Goal: Transaction & Acquisition: Download file/media

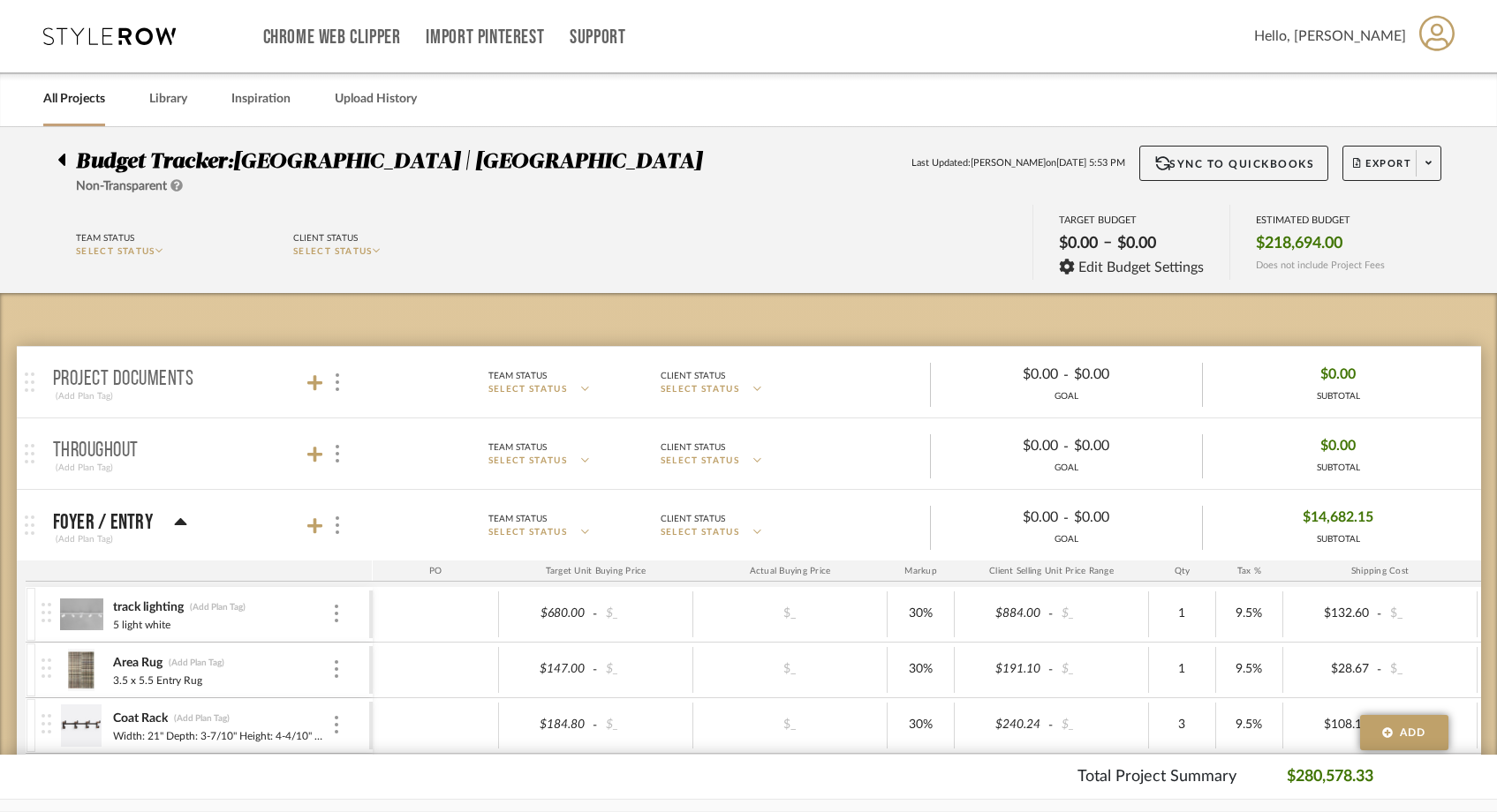
click at [89, 101] on link "All Projects" at bounding box center [74, 99] width 62 height 24
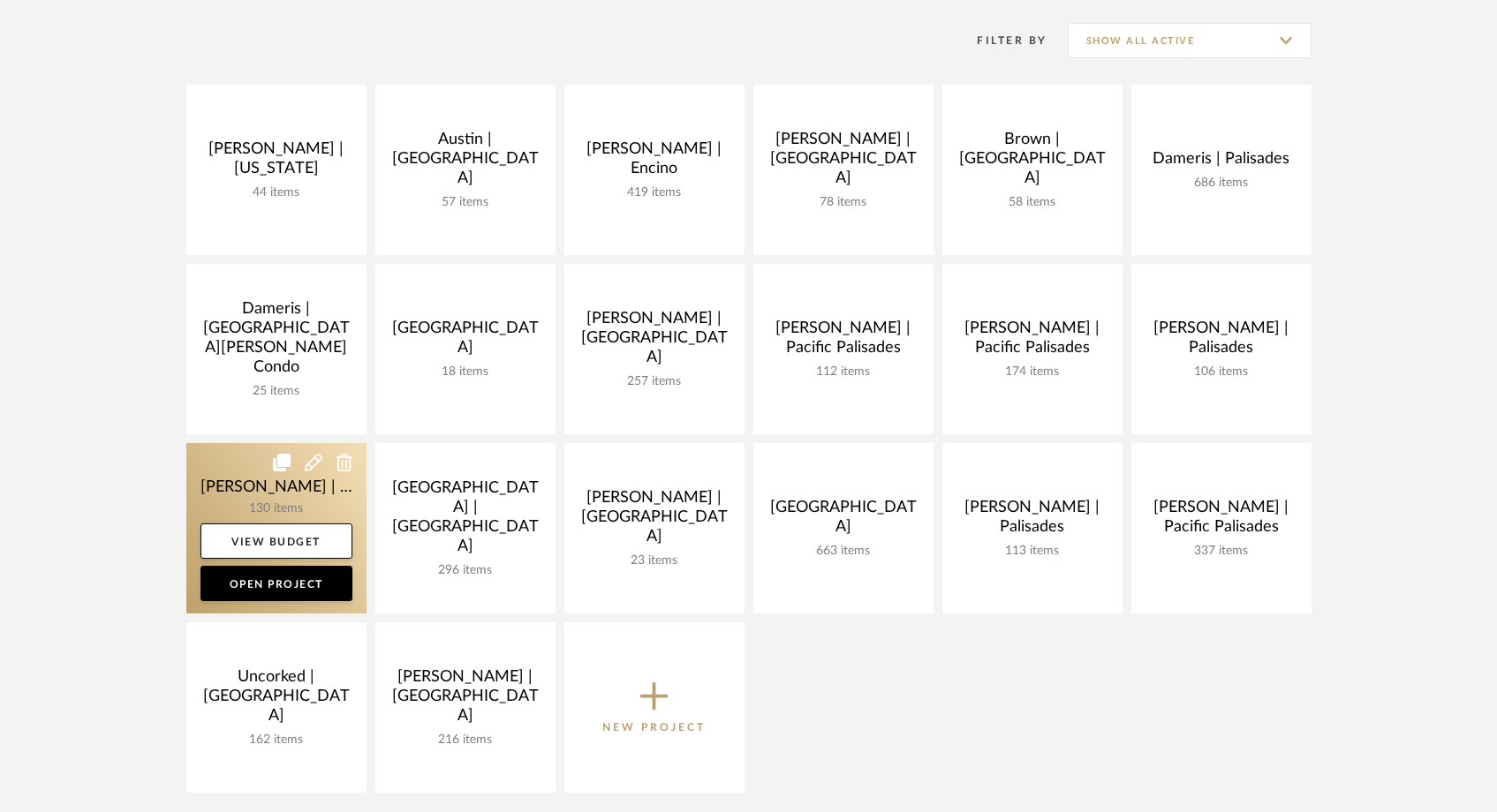
scroll to position [355, 0]
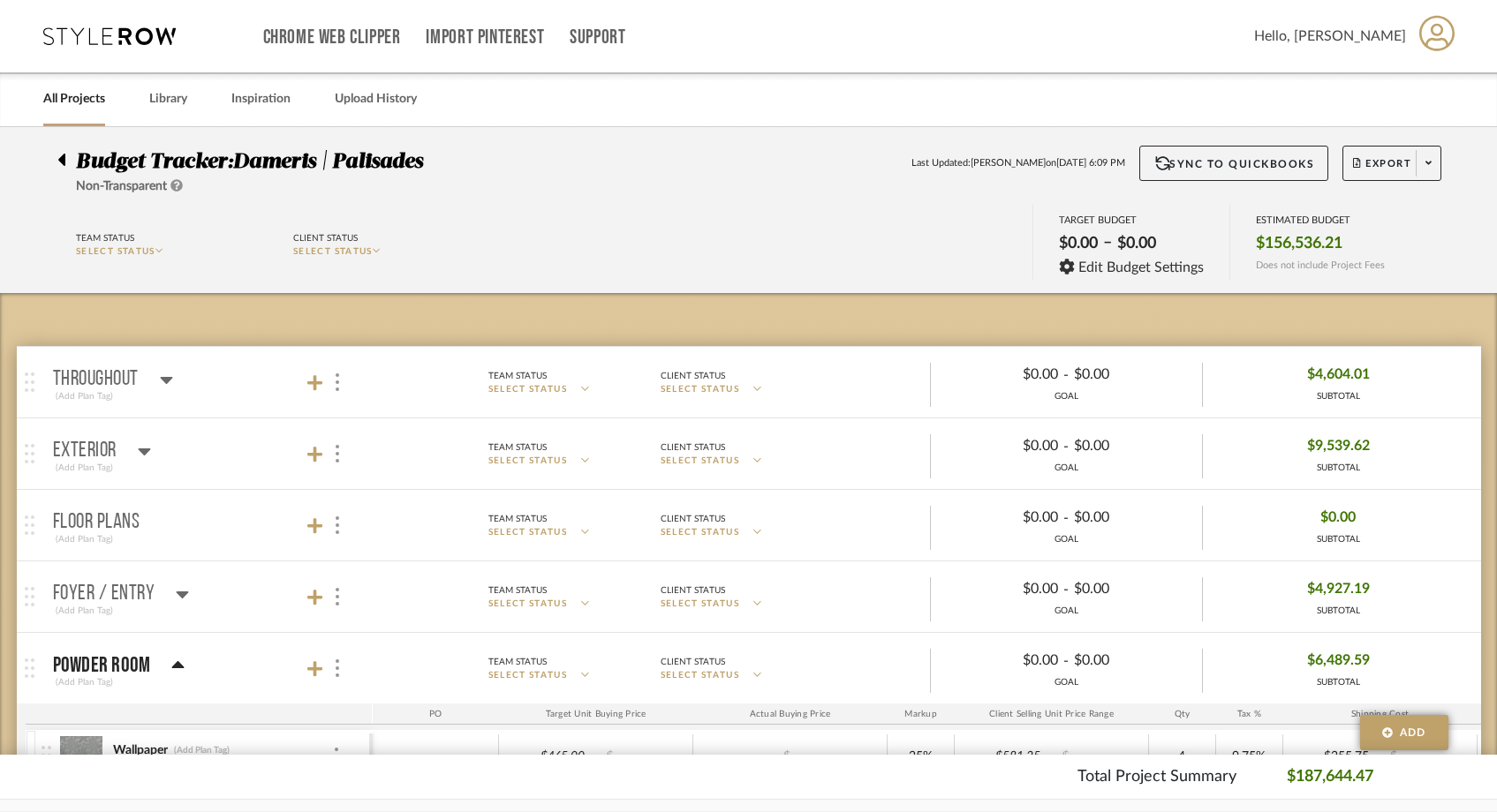
click at [148, 51] on div "Chrome Web Clipper Import Pinterest Support All Projects Library Inspiration Up…" at bounding box center [750, 36] width 1413 height 73
click at [82, 105] on link "All Projects" at bounding box center [74, 99] width 62 height 24
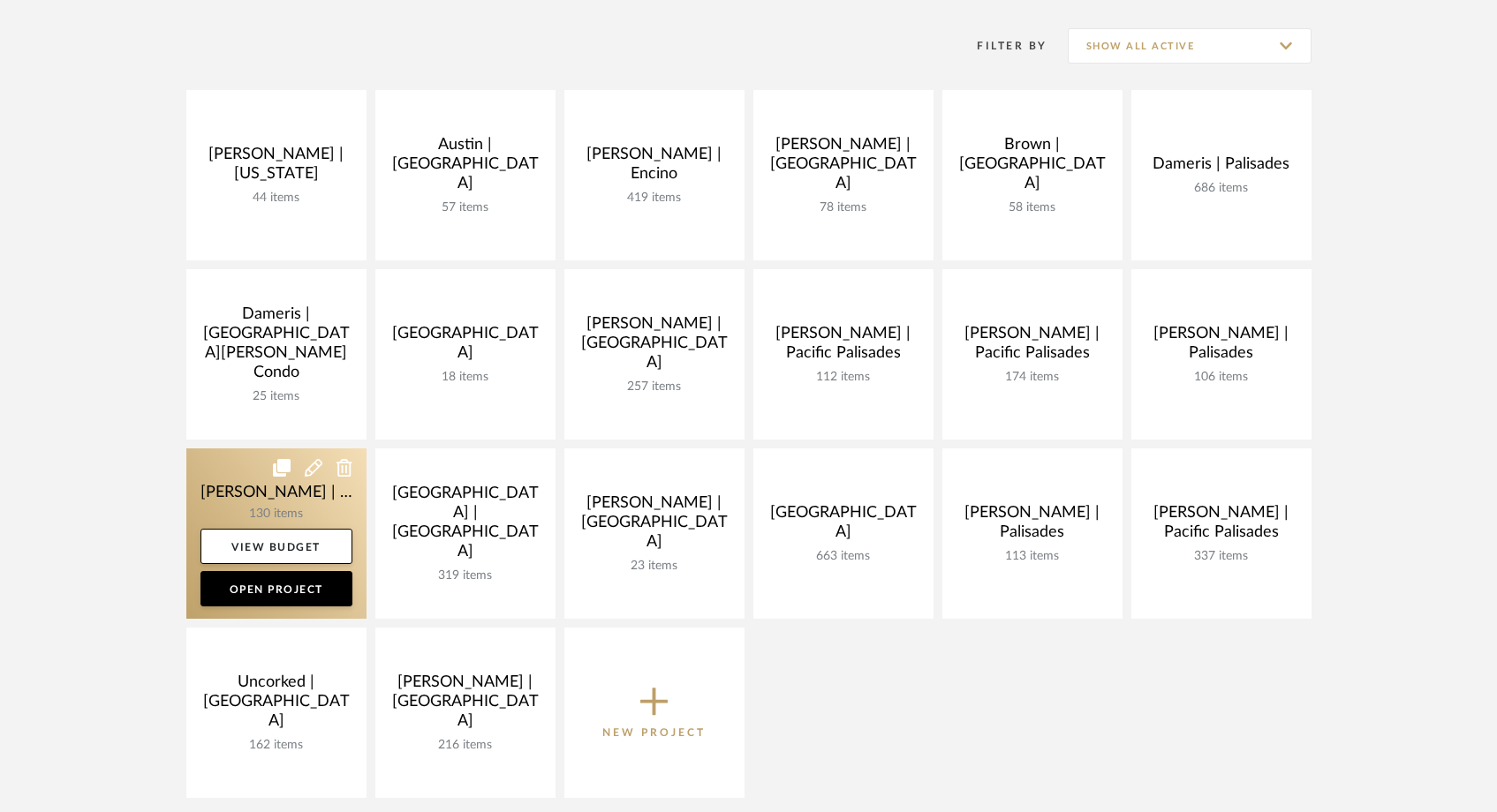
scroll to position [380, 0]
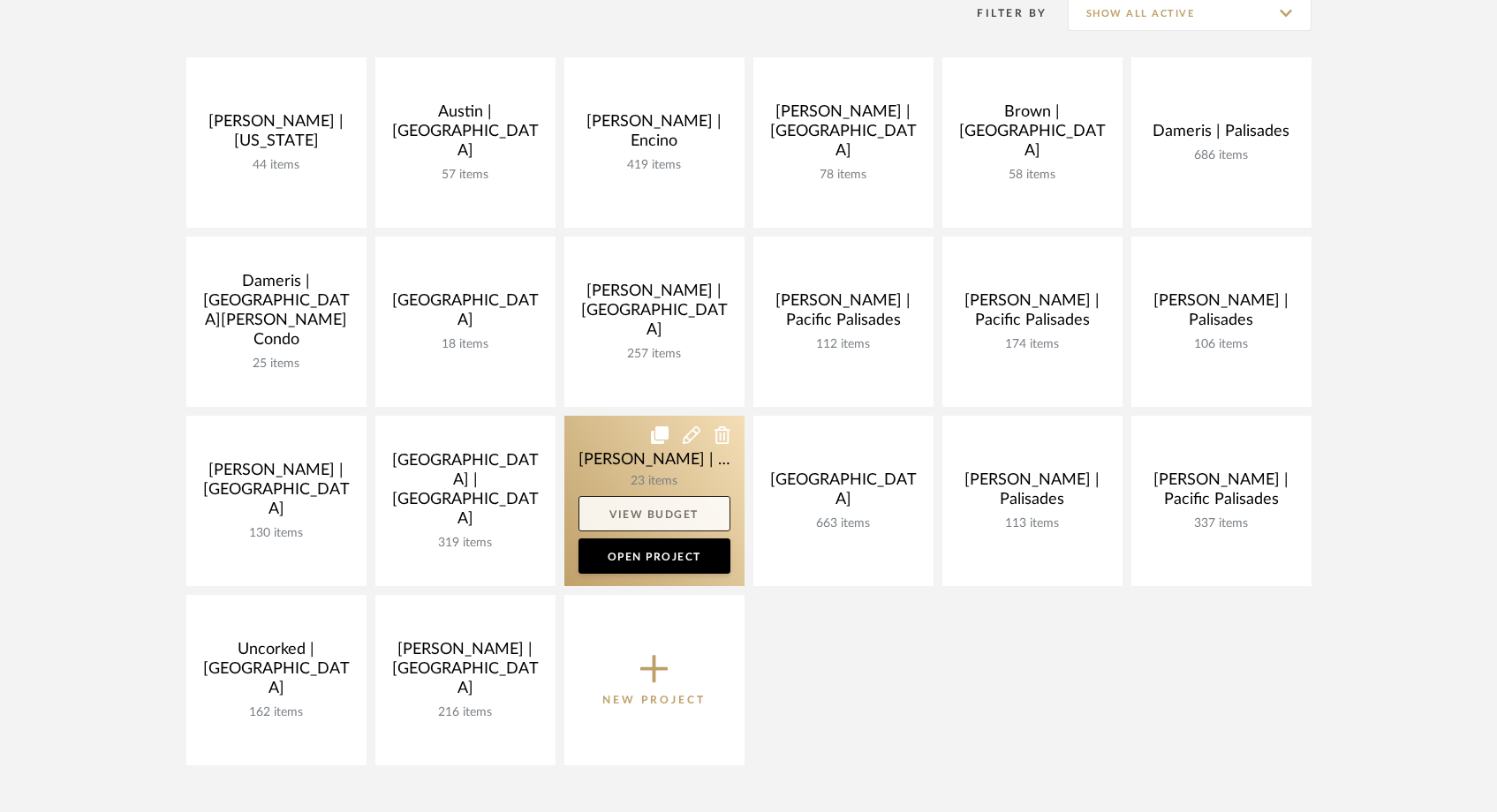
click at [625, 520] on link "View Budget" at bounding box center [654, 513] width 152 height 35
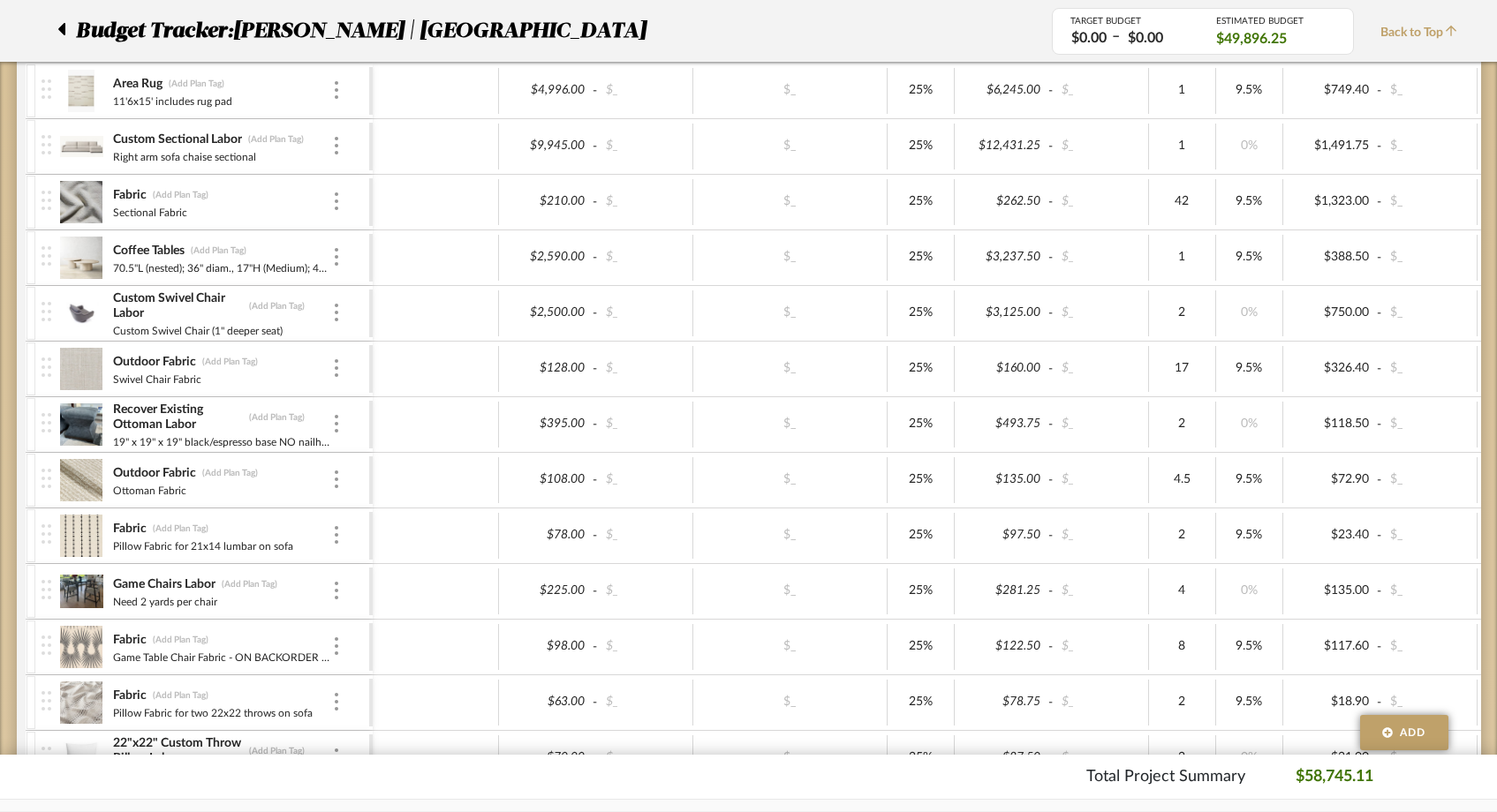
click at [60, 27] on icon at bounding box center [62, 28] width 7 height 12
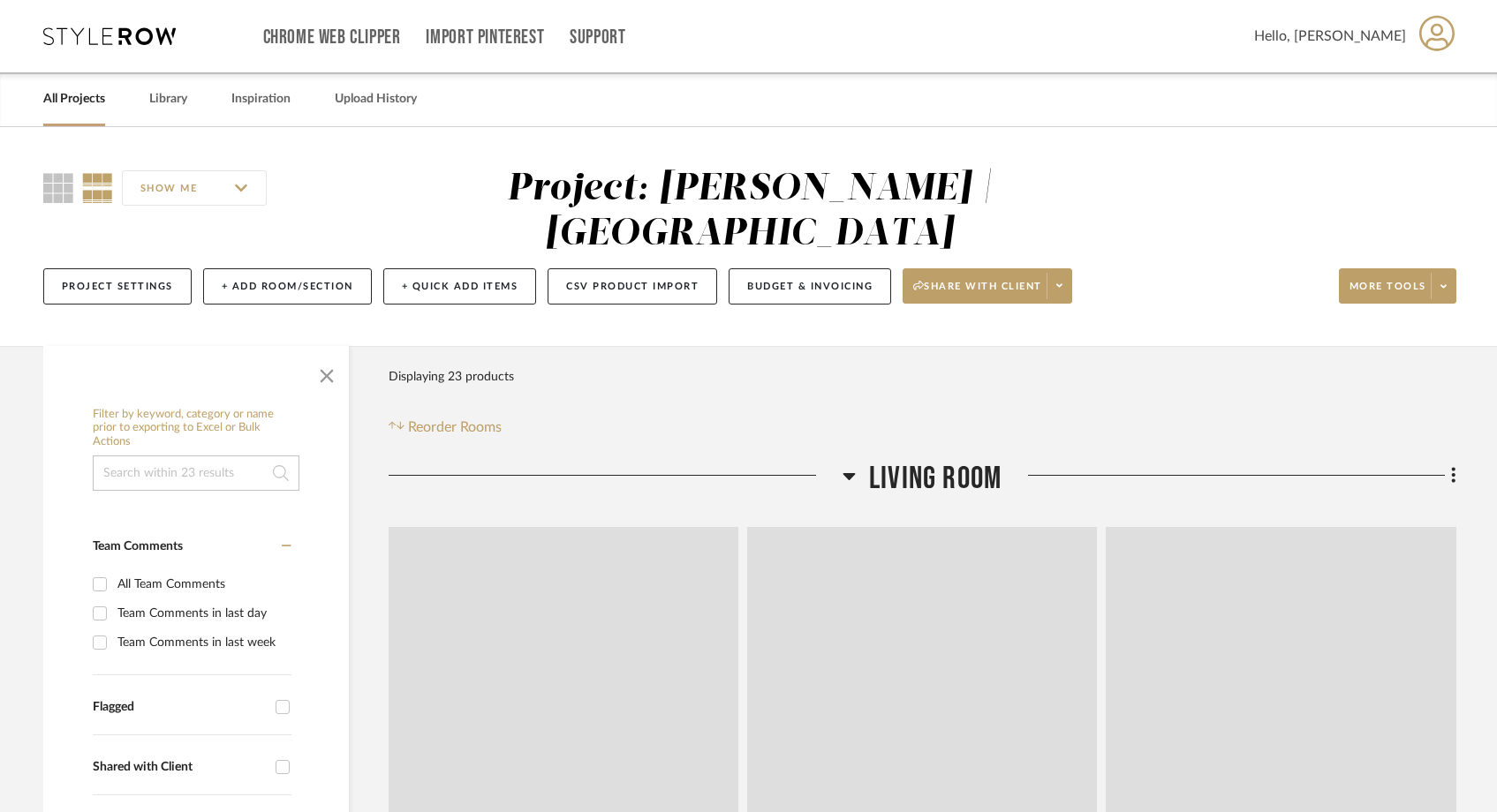
click at [95, 102] on link "All Projects" at bounding box center [74, 99] width 62 height 24
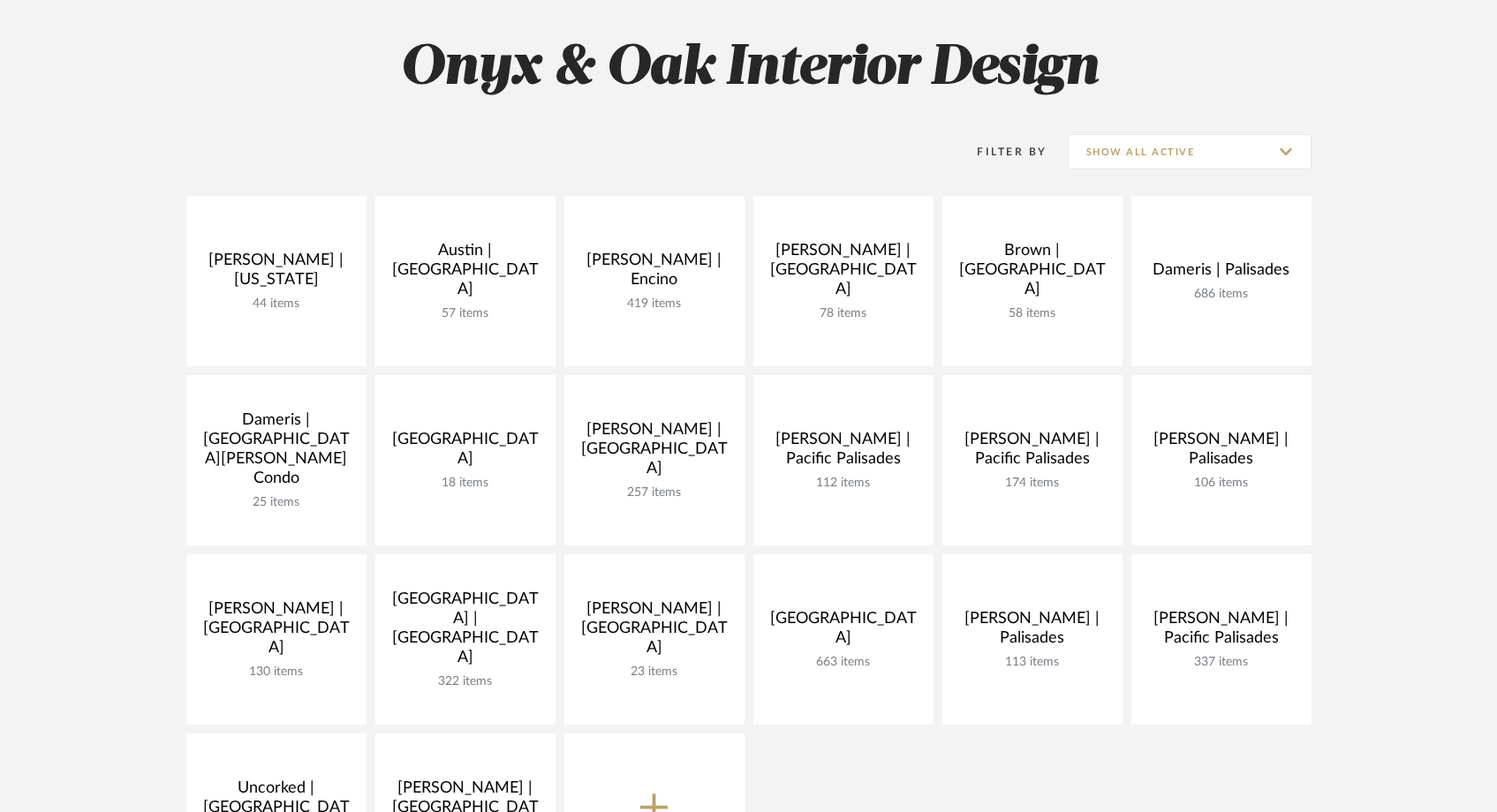
scroll to position [270, 0]
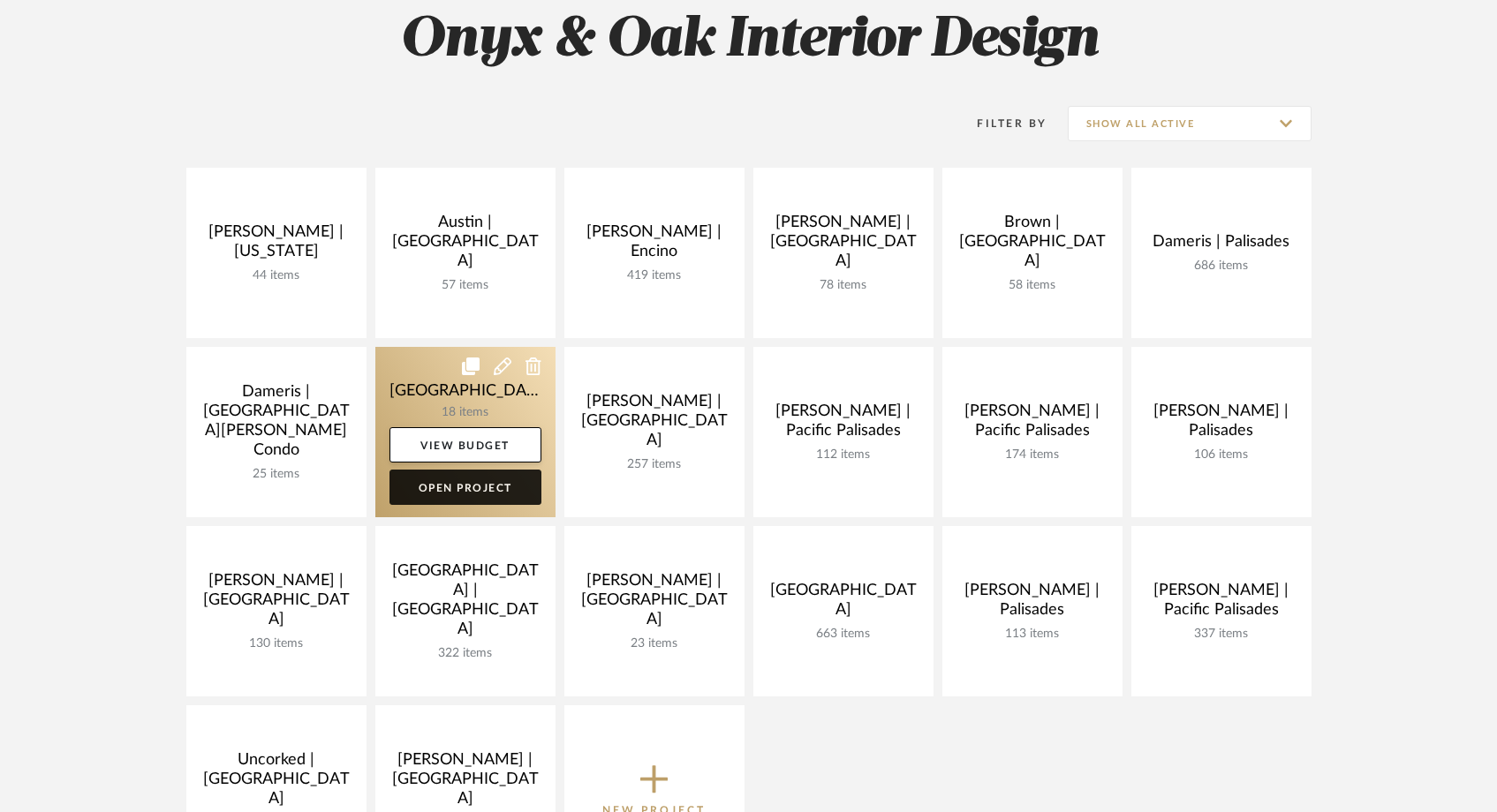
click at [417, 497] on link "Open Project" at bounding box center [465, 487] width 152 height 35
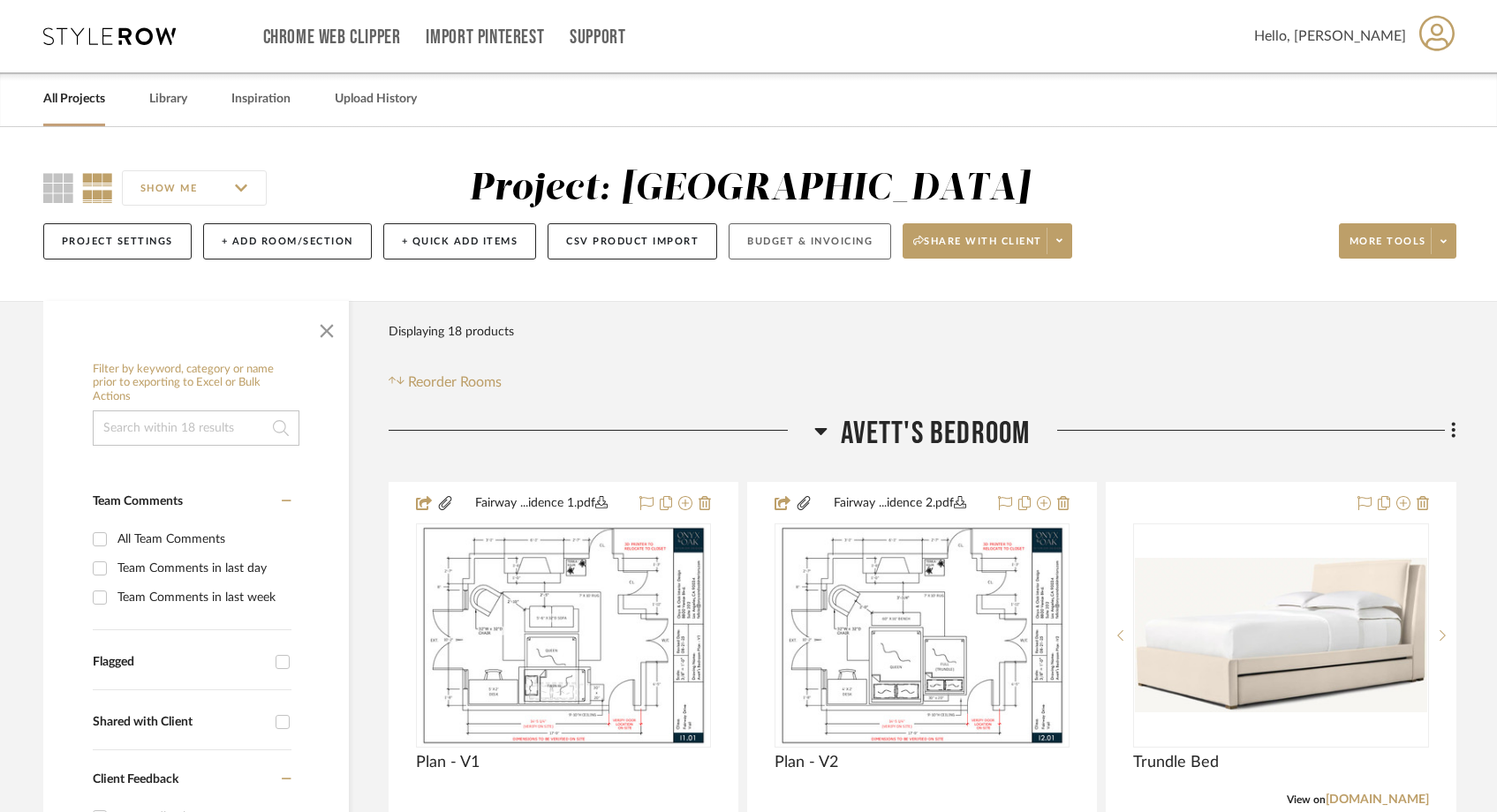
click at [854, 248] on button "Budget & Invoicing" at bounding box center [810, 241] width 163 height 36
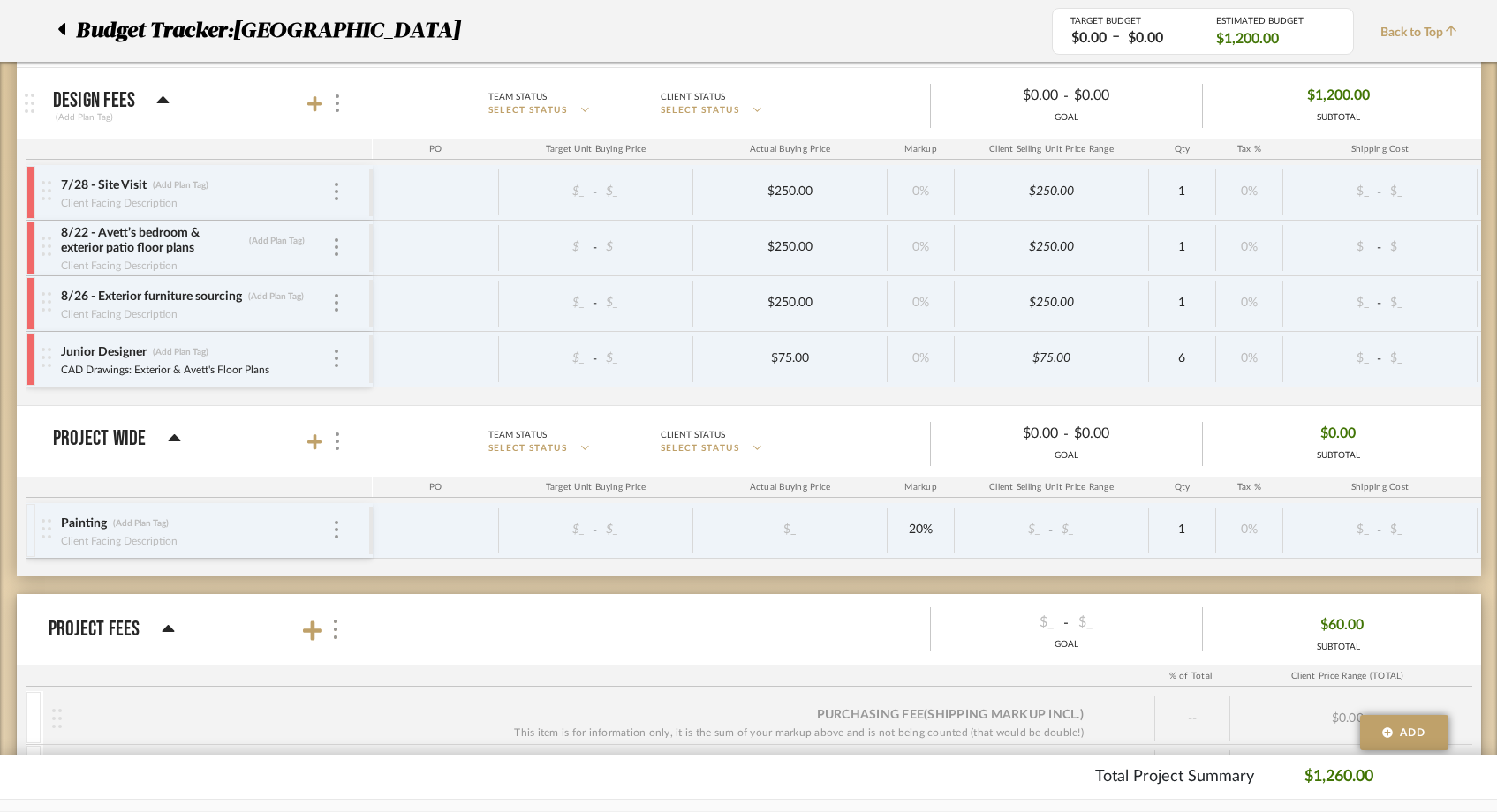
scroll to position [420, 0]
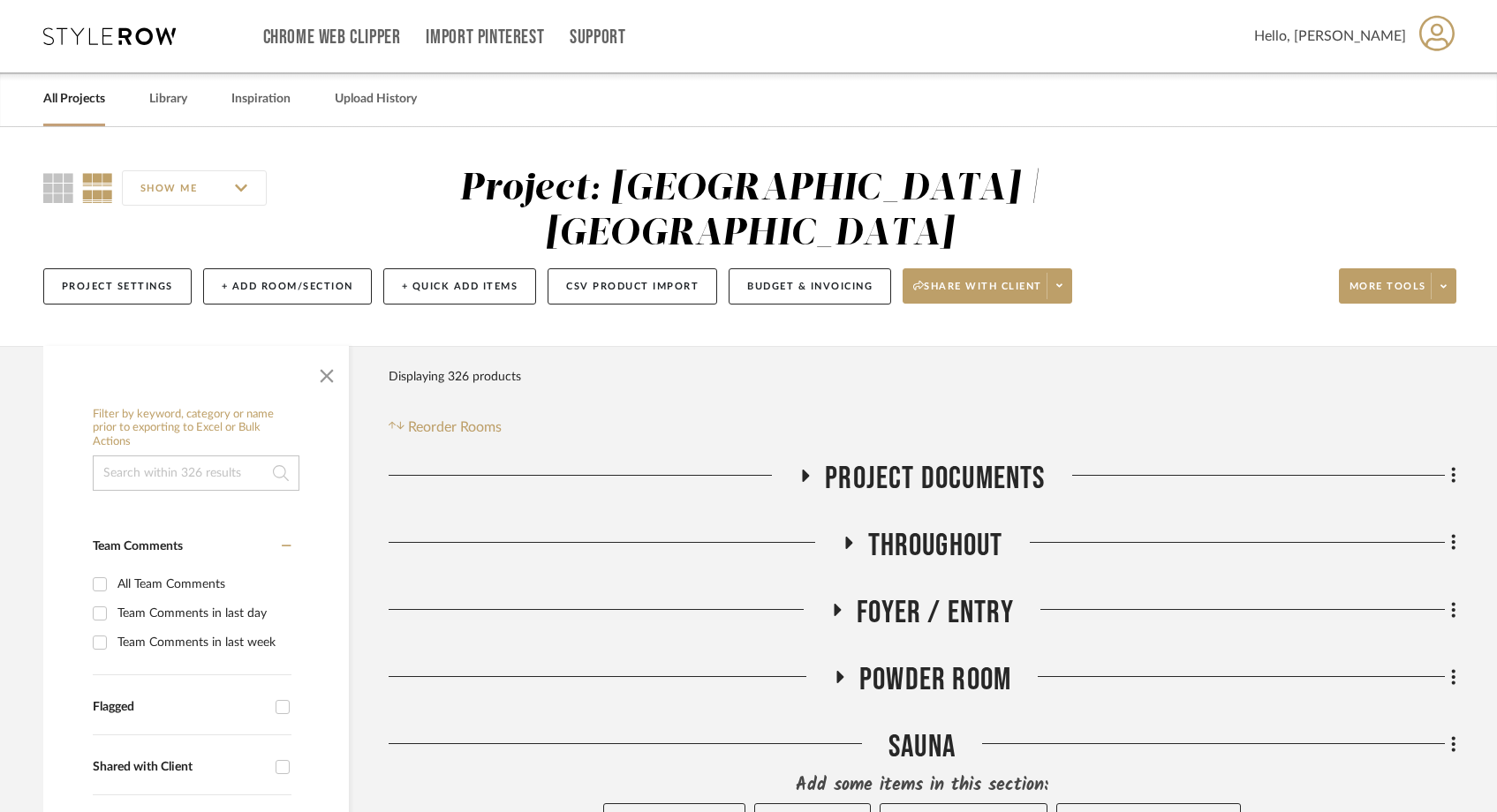
click at [70, 105] on link "All Projects" at bounding box center [74, 99] width 62 height 24
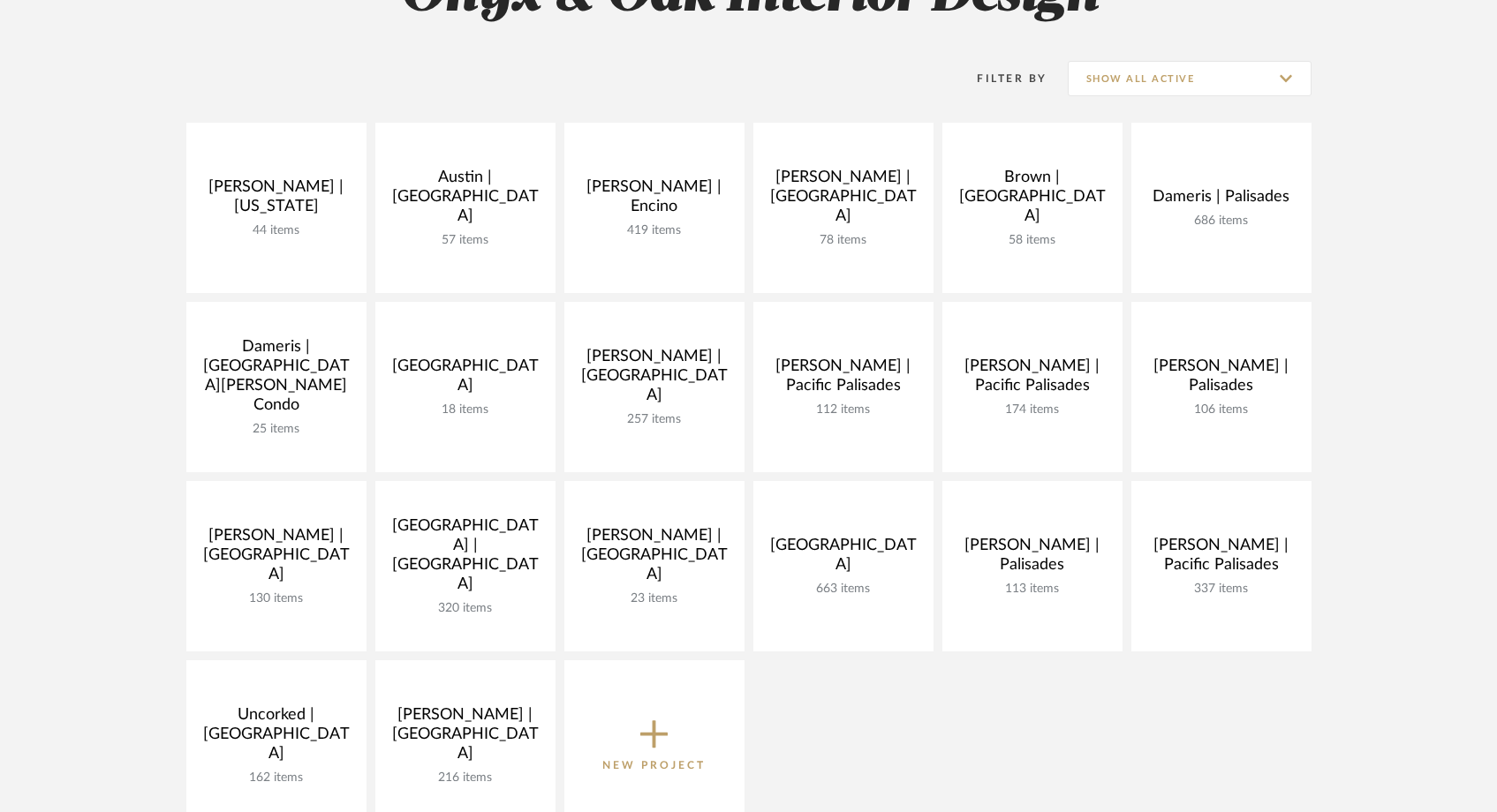
scroll to position [378, 0]
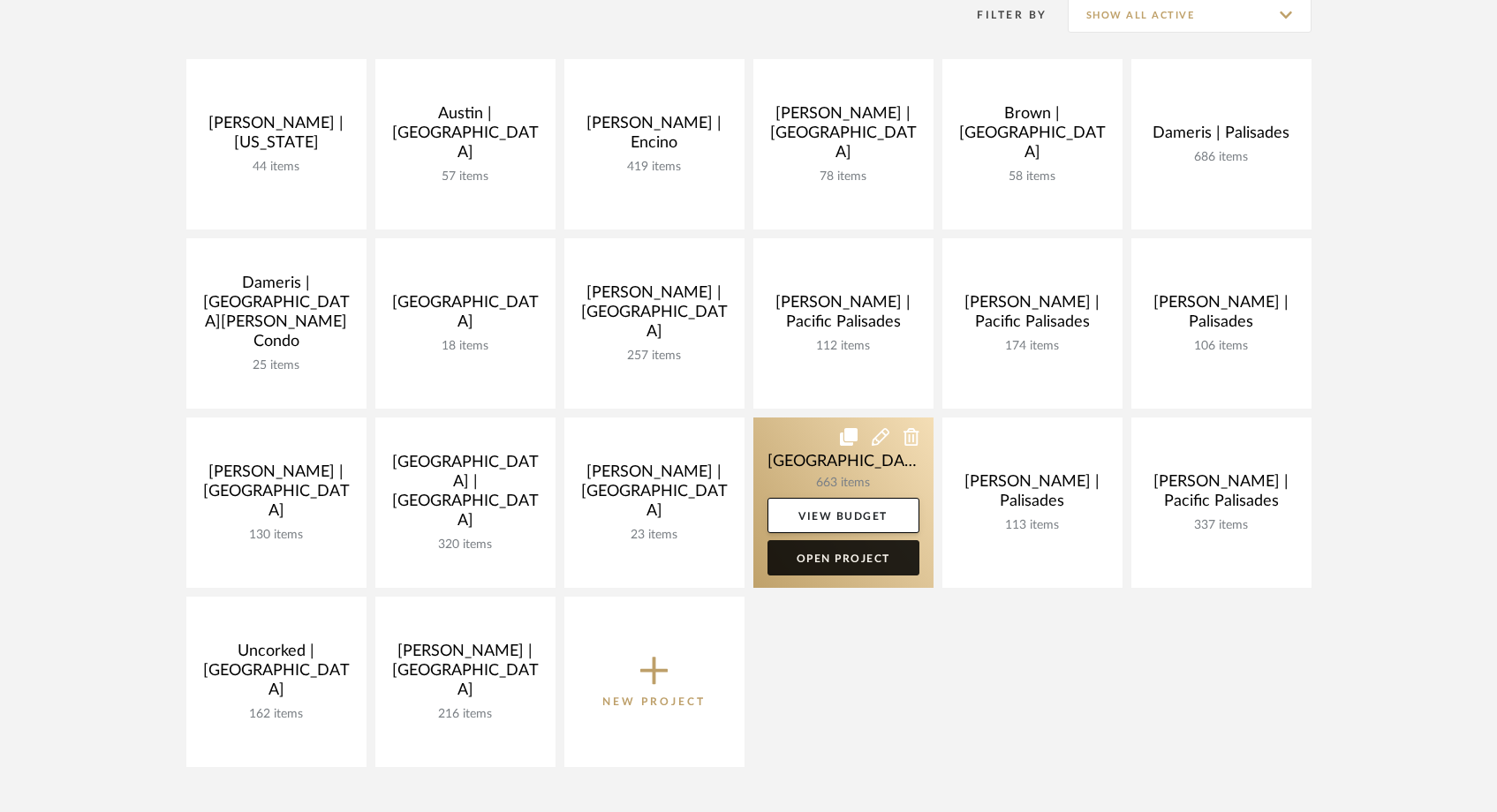
click at [813, 564] on link "Open Project" at bounding box center [843, 558] width 152 height 35
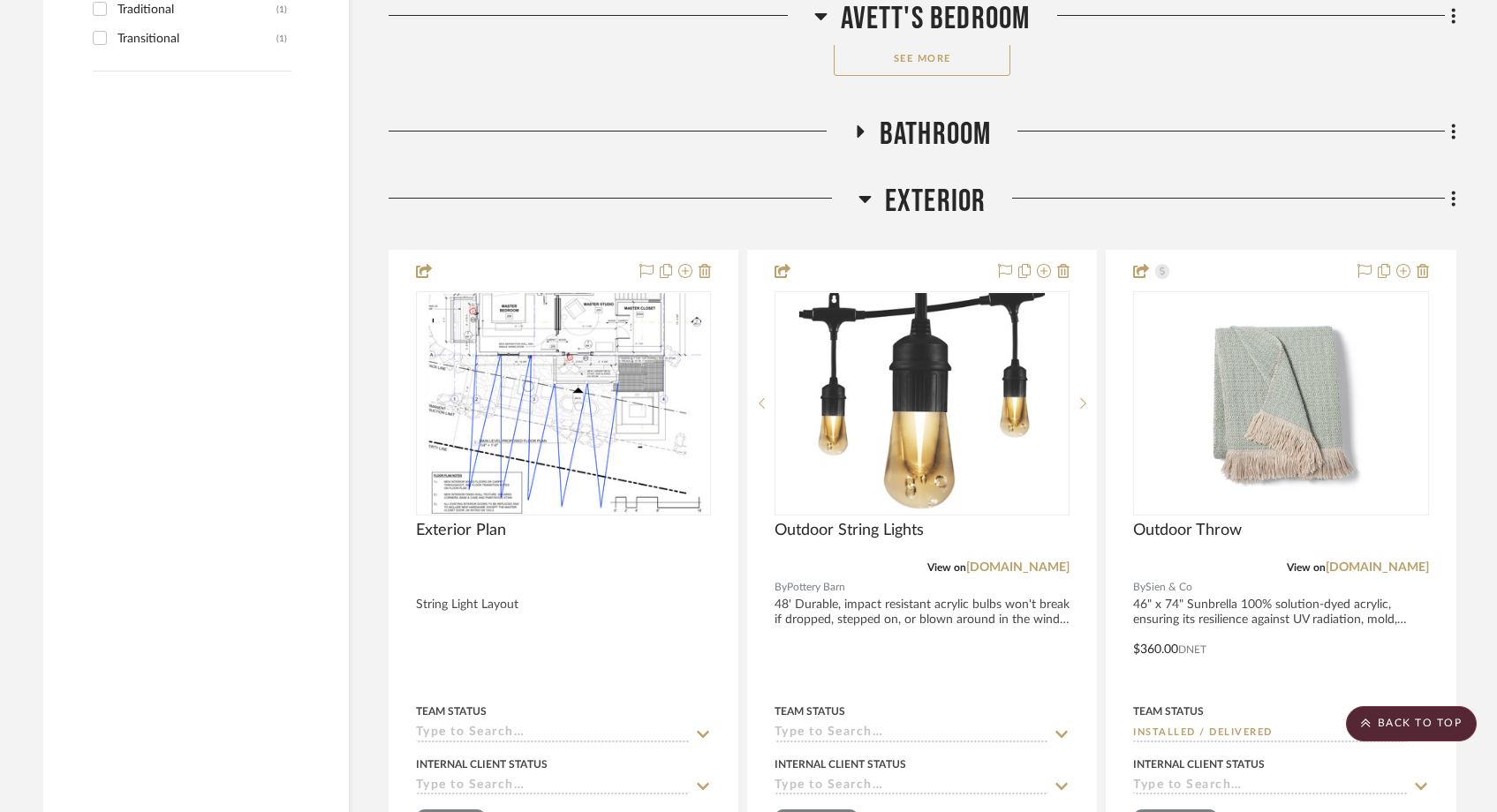
scroll to position [3330, 0]
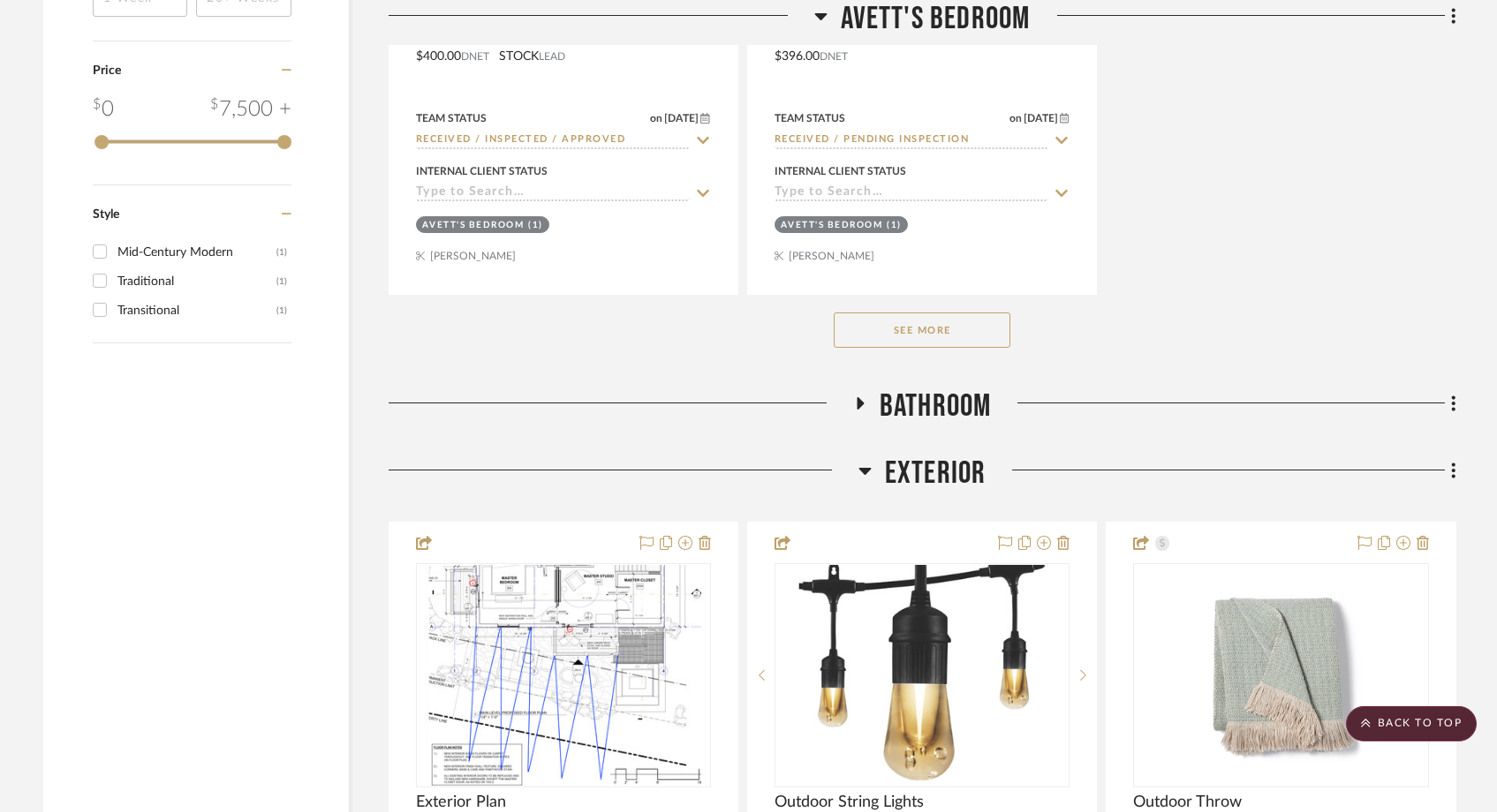
click at [860, 468] on icon at bounding box center [864, 471] width 12 height 7
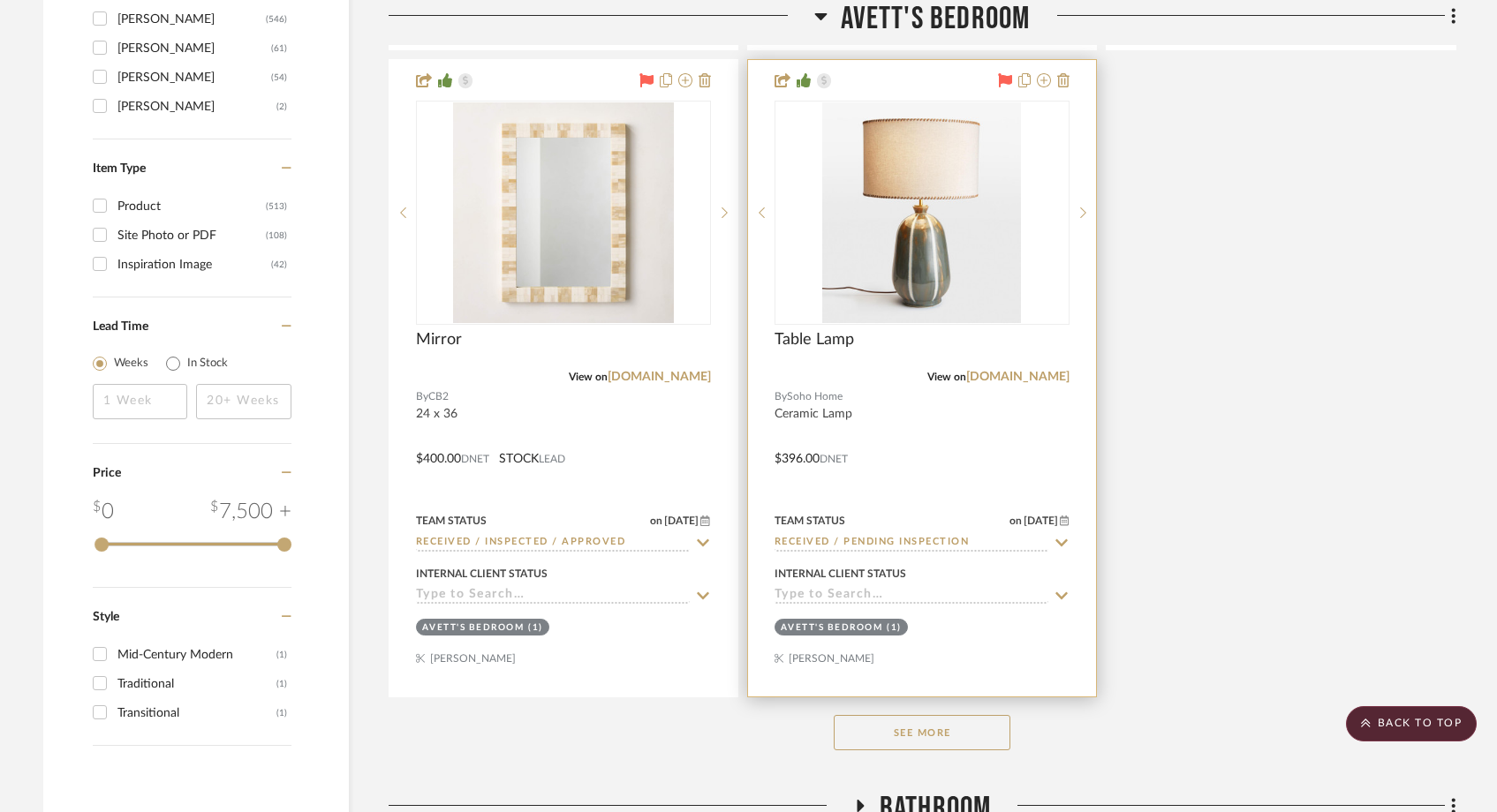
scroll to position [3128, 0]
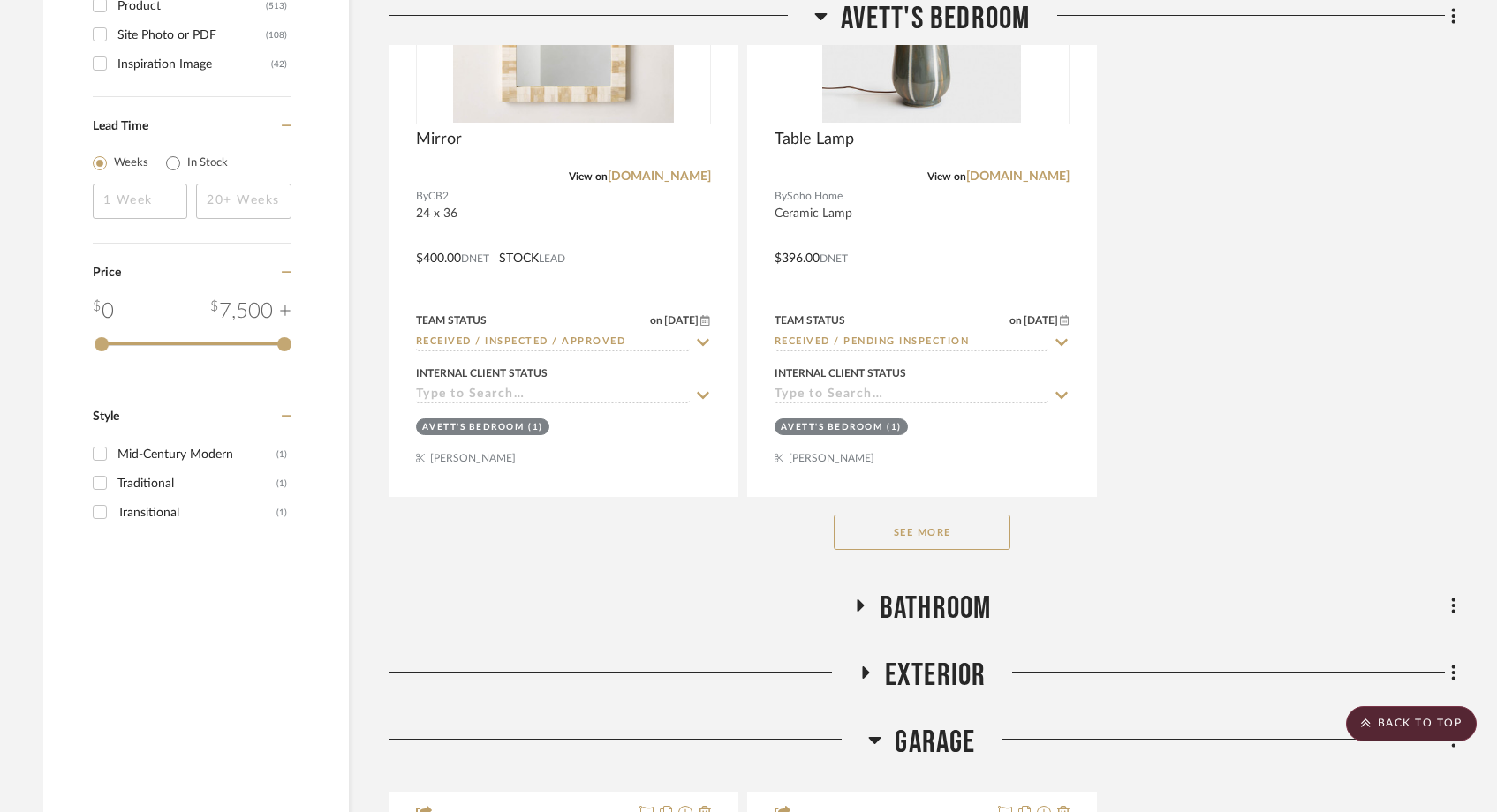
click at [902, 527] on button "See More" at bounding box center [922, 532] width 176 height 35
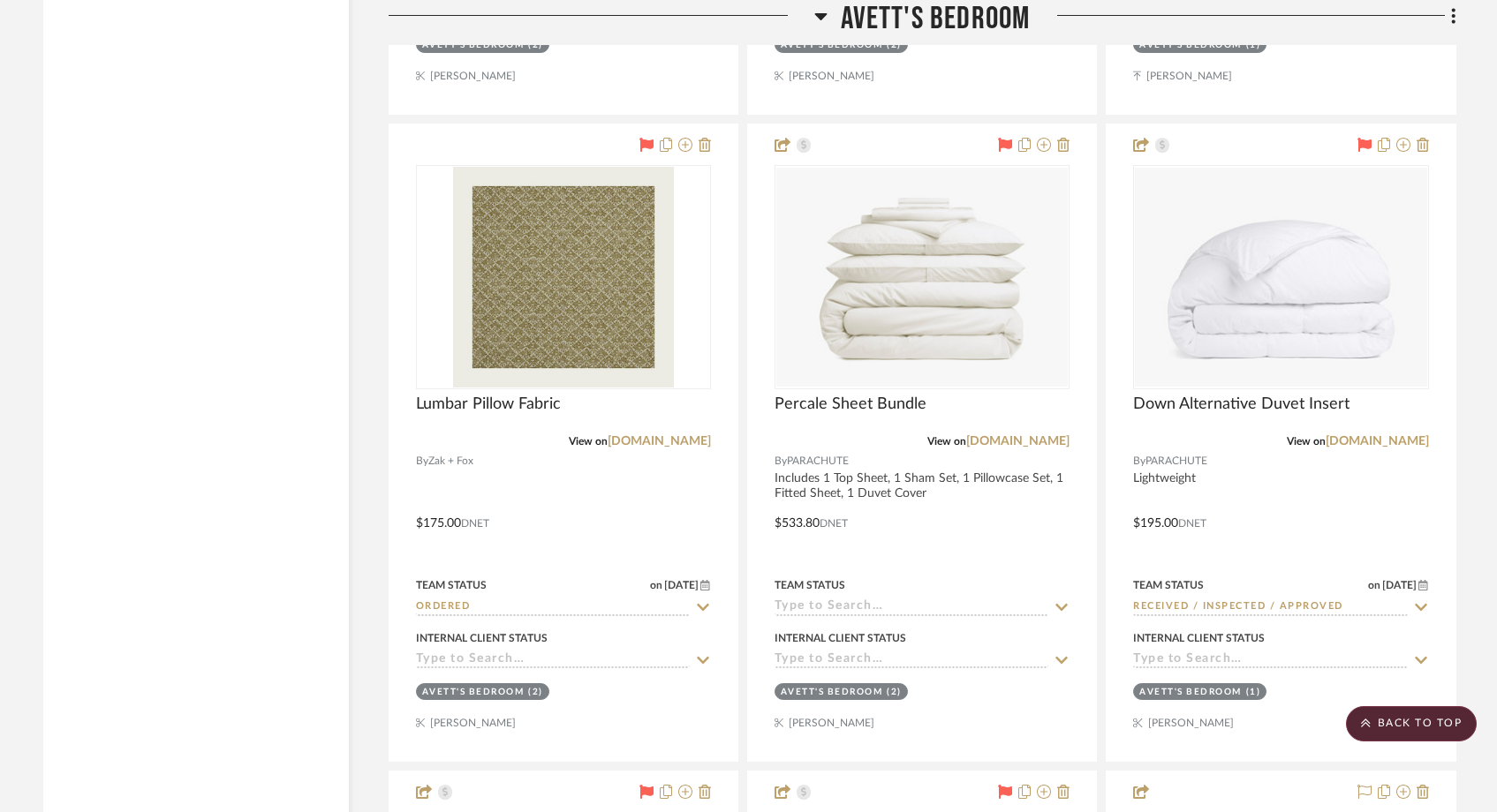
scroll to position [4169, 0]
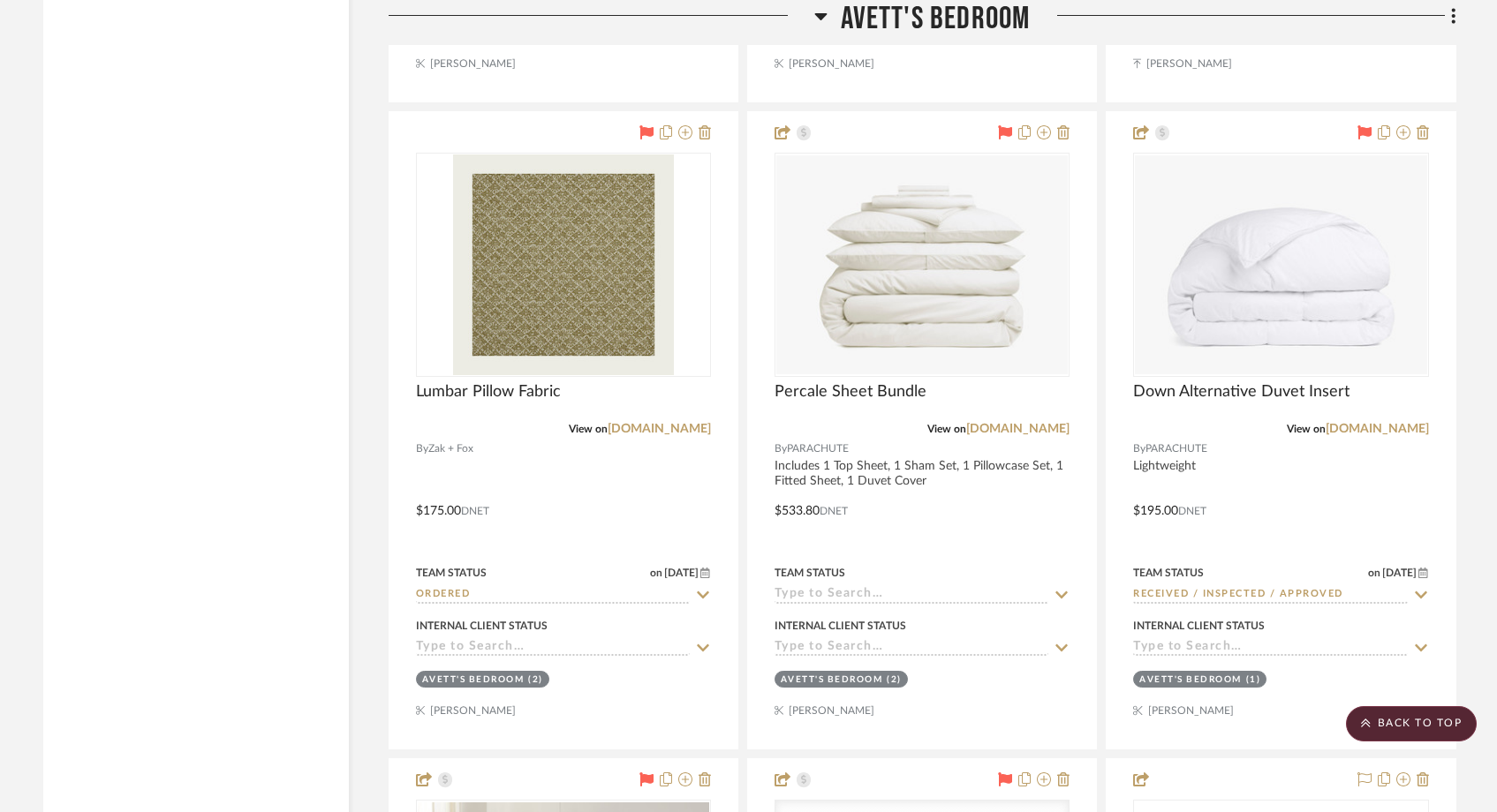
drag, startPoint x: 941, startPoint y: 482, endPoint x: 136, endPoint y: 1, distance: 937.8
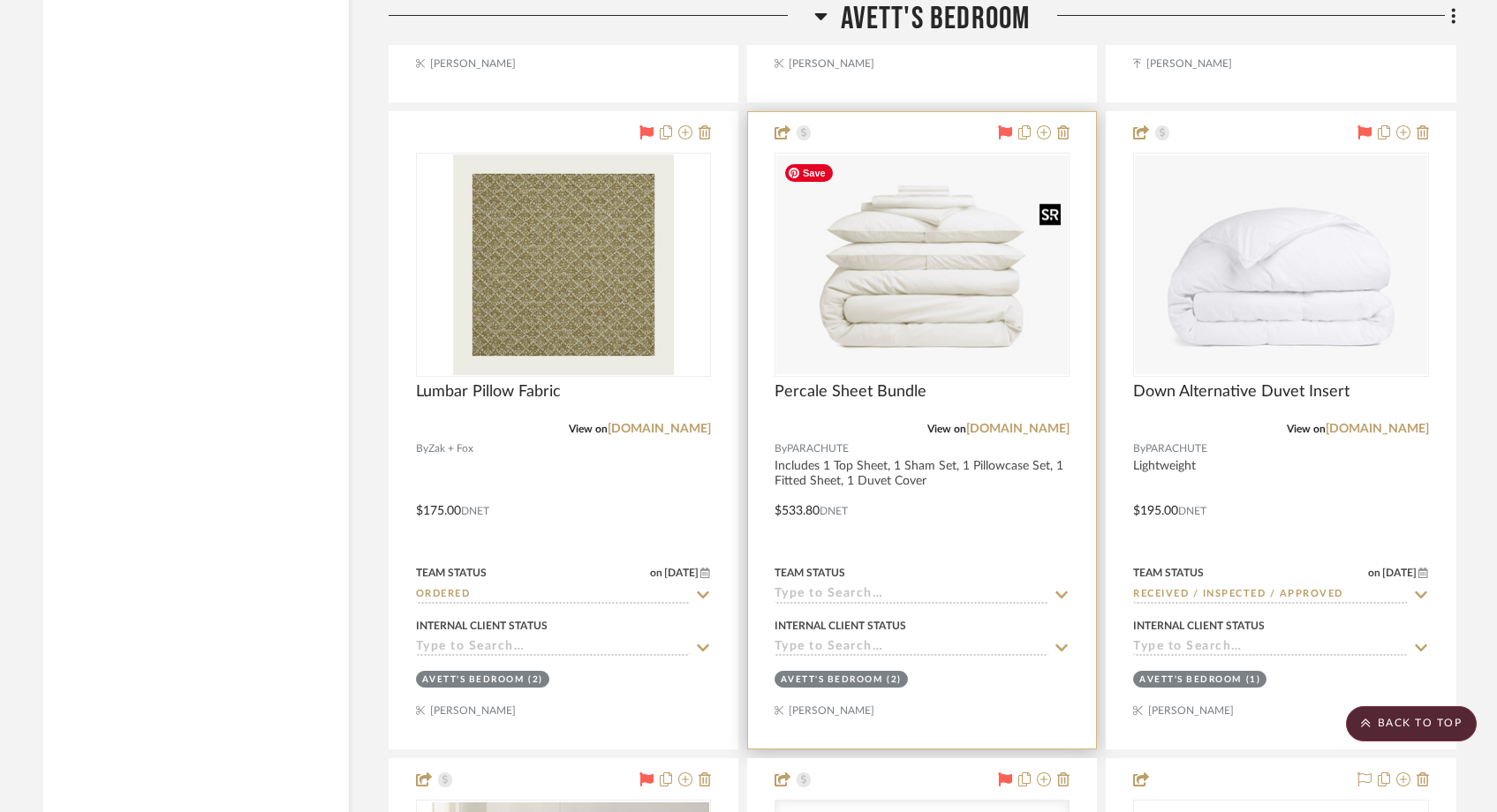
click at [899, 288] on img "0" at bounding box center [922, 265] width 291 height 219
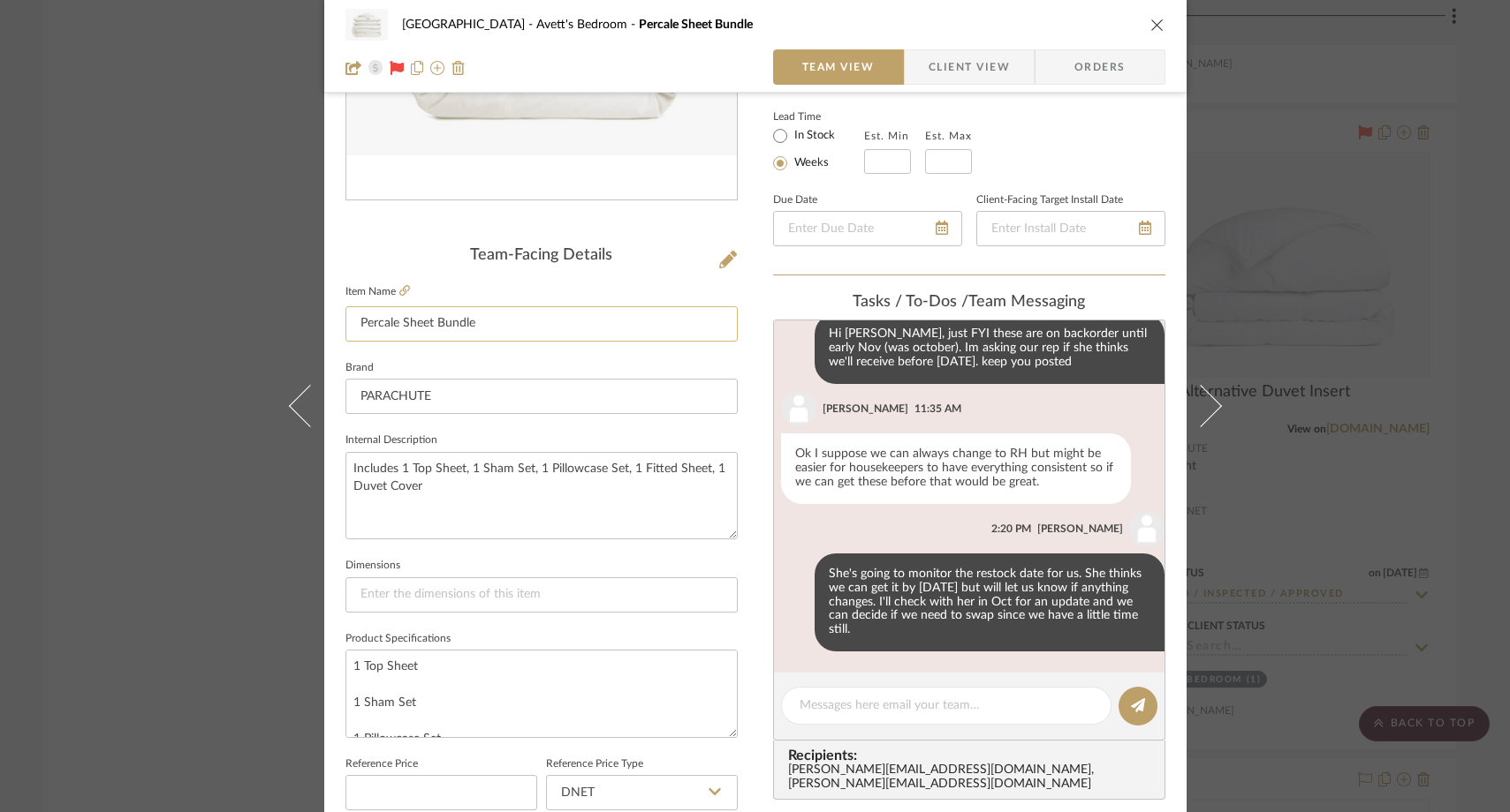
scroll to position [487, 0]
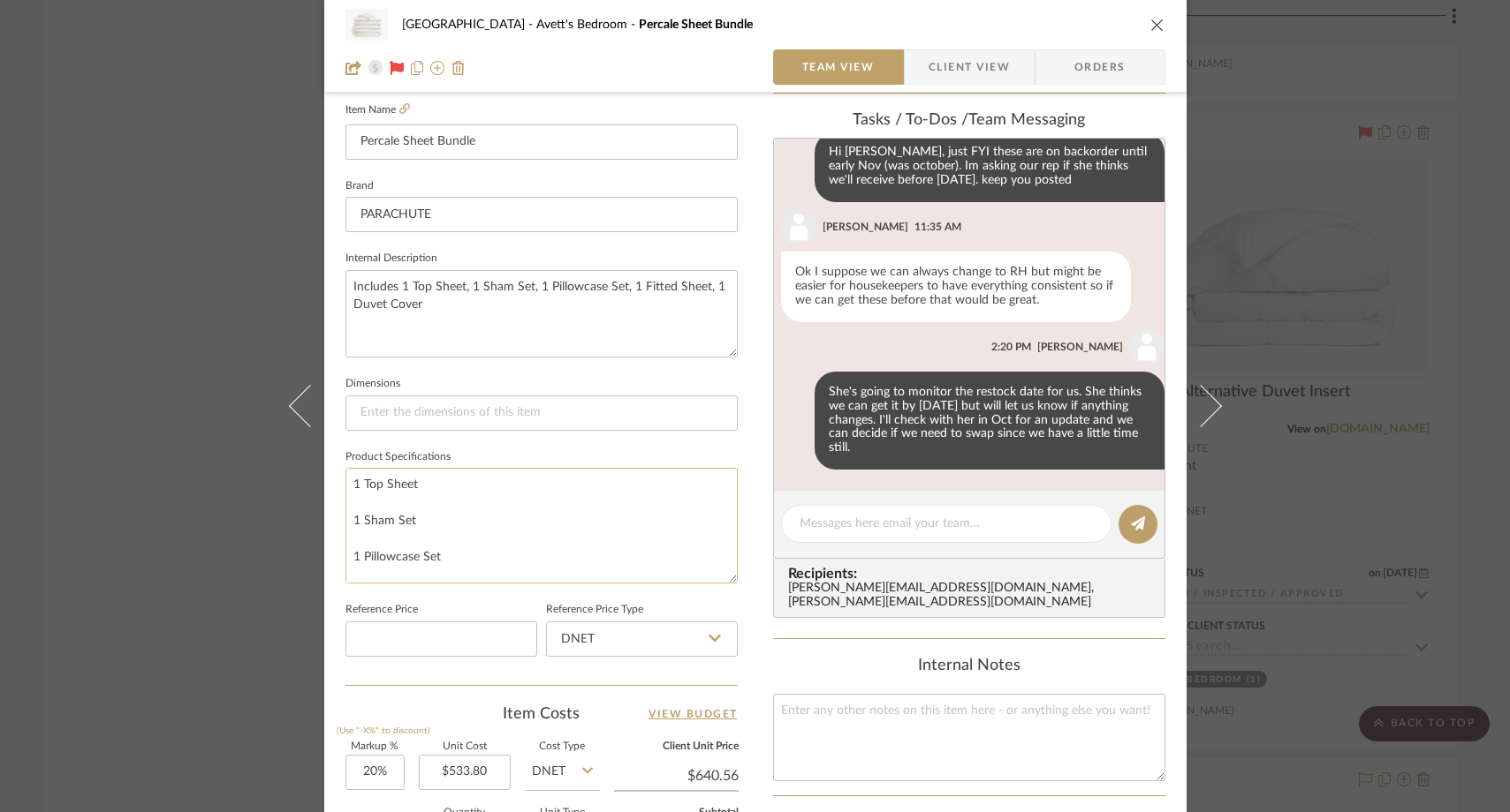
drag, startPoint x: 725, startPoint y: 546, endPoint x: 701, endPoint y: 639, distance: 96.0
click at [701, 583] on textarea "1 Top Sheet 1 Sham Set 1 Pillowcase Set 1 Fitted Sheet 1 Duvet Cover" at bounding box center [541, 525] width 392 height 116
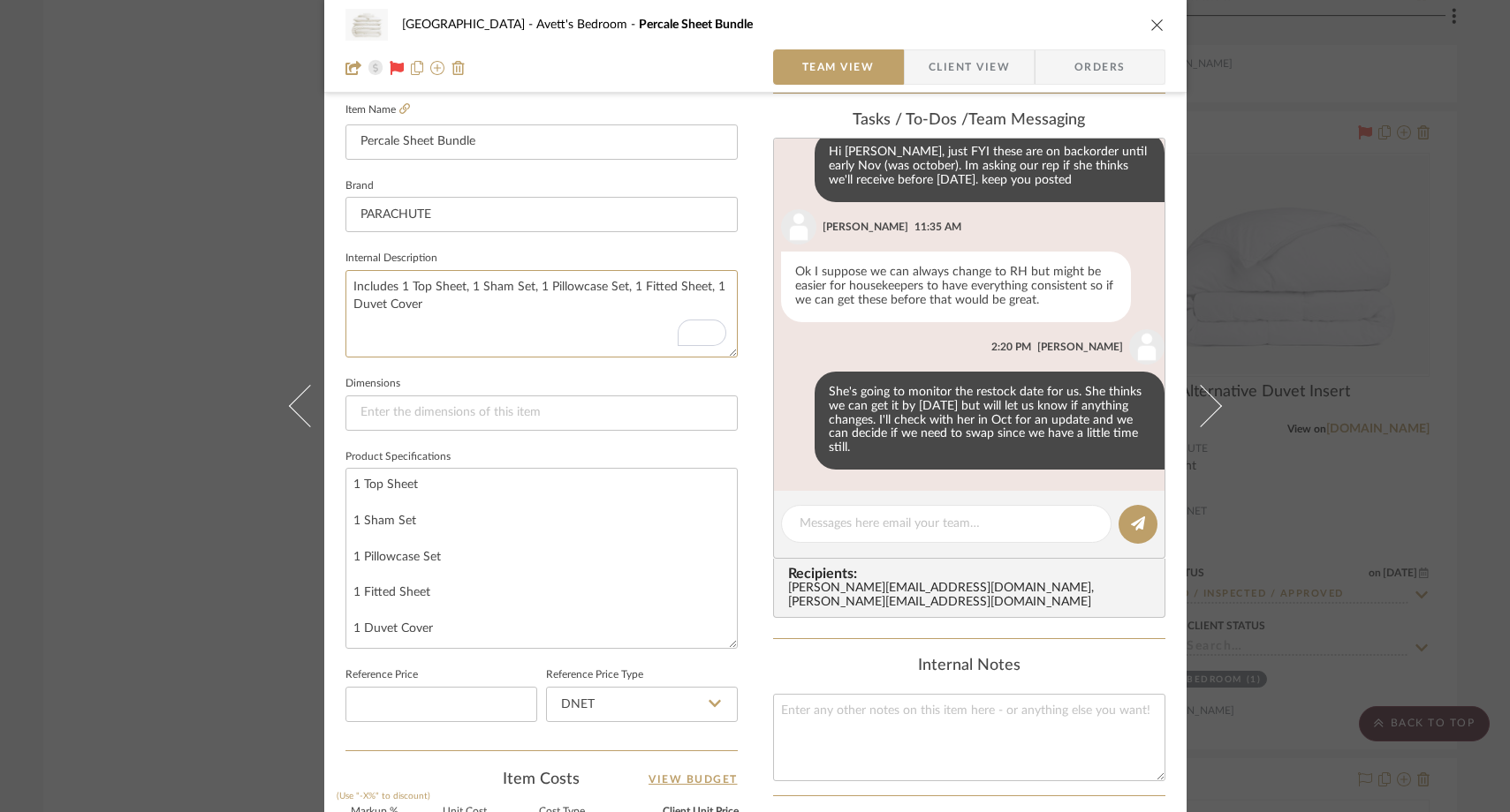
drag, startPoint x: 381, startPoint y: 302, endPoint x: 324, endPoint y: 284, distance: 59.8
click at [324, 284] on div "NYC West Avett's Bedroom Percale Sheet Bundle Team View Client View Orders Team…" at bounding box center [755, 389] width 862 height 1723
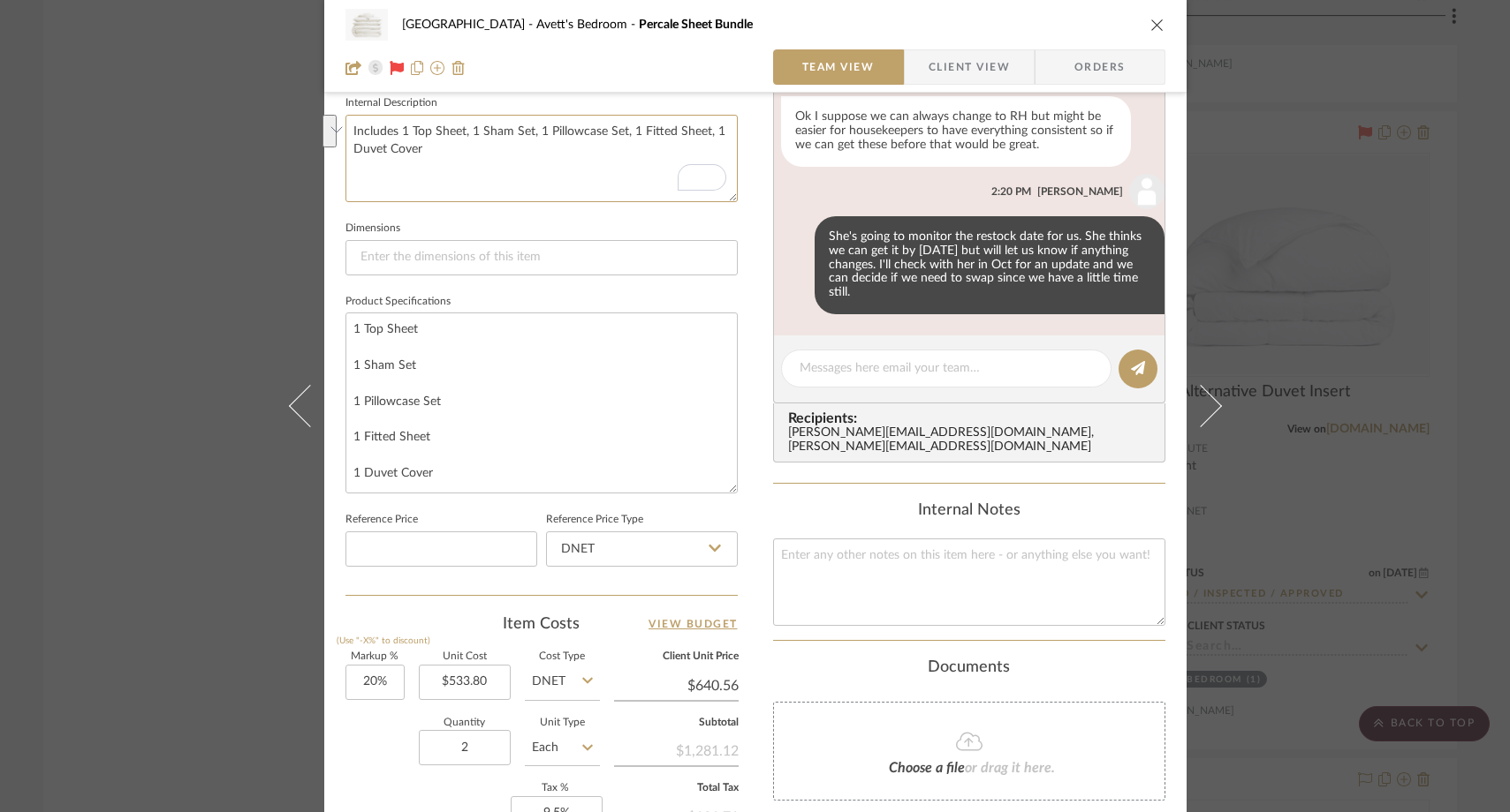
scroll to position [647, 0]
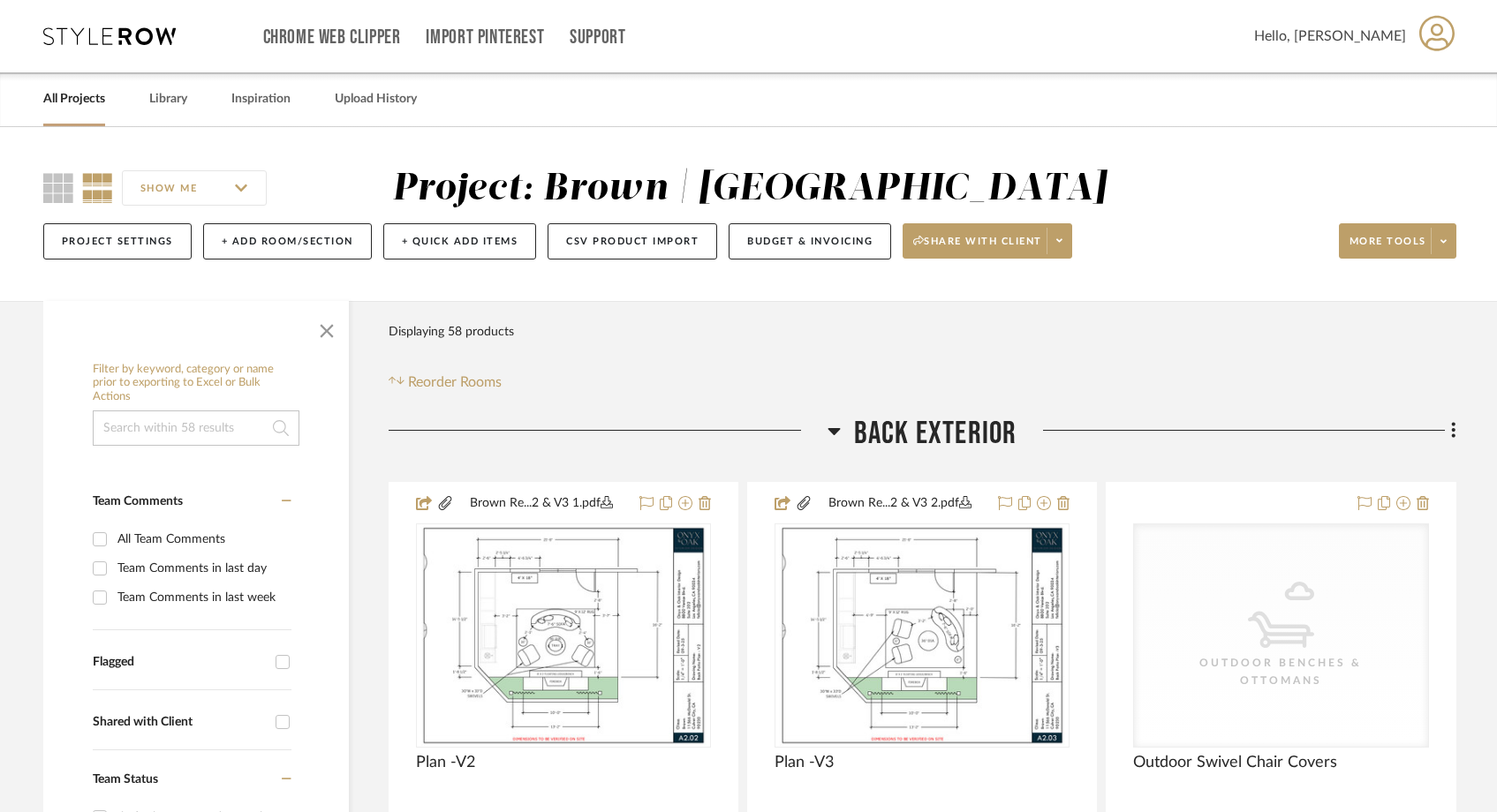
click at [87, 99] on link "All Projects" at bounding box center [74, 99] width 62 height 24
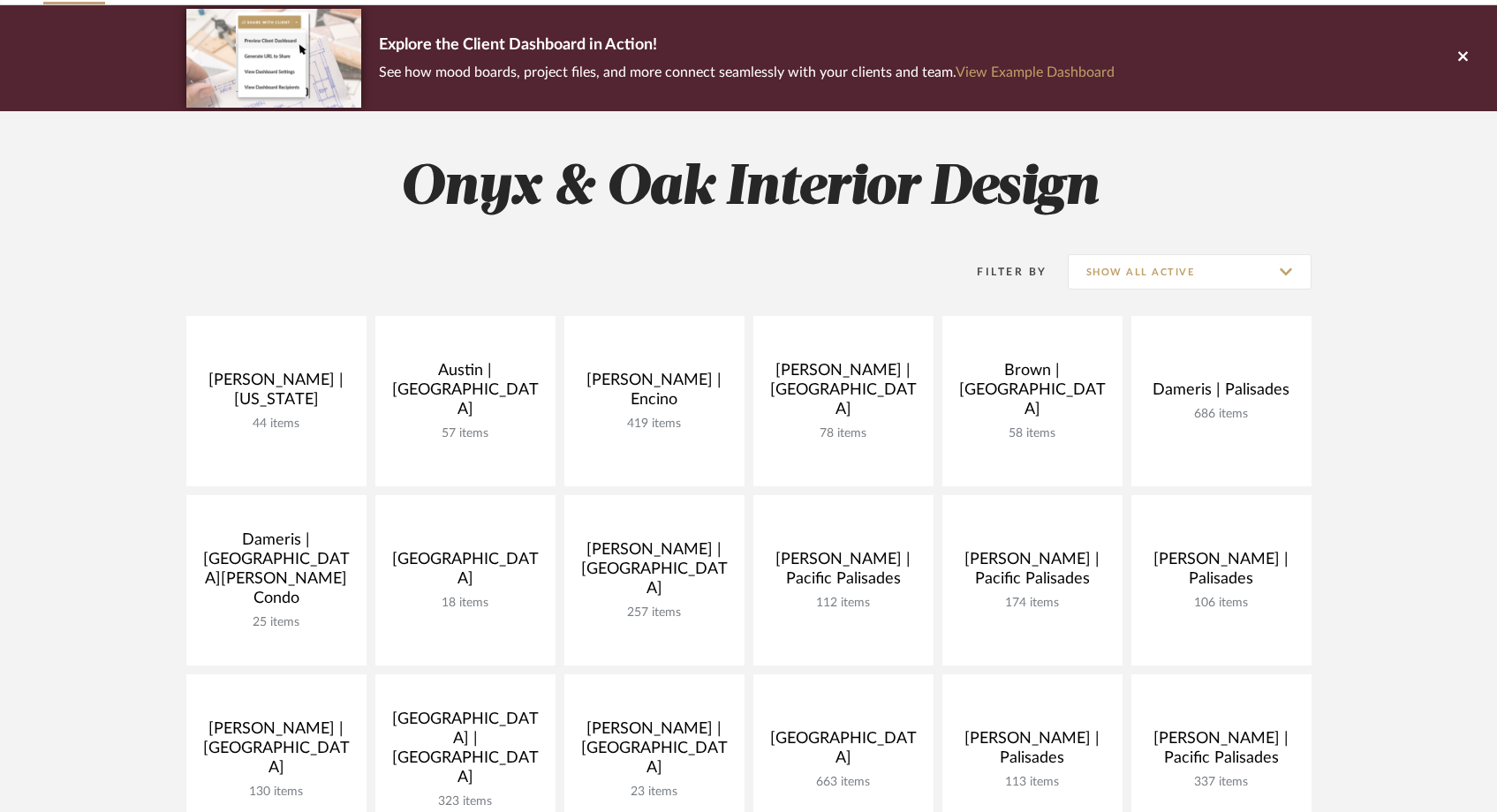
scroll to position [139, 0]
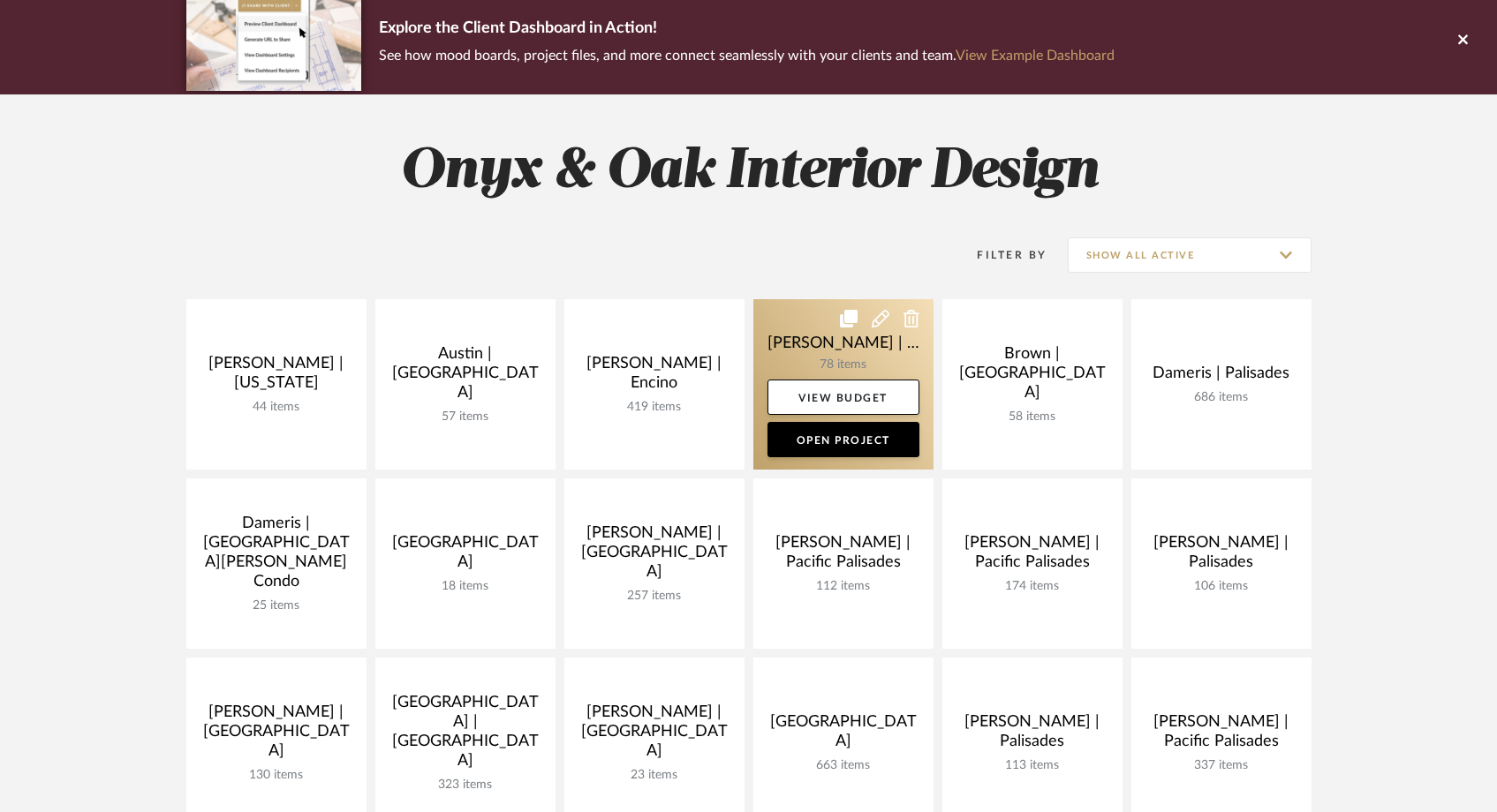
click at [796, 458] on link at bounding box center [844, 384] width 180 height 170
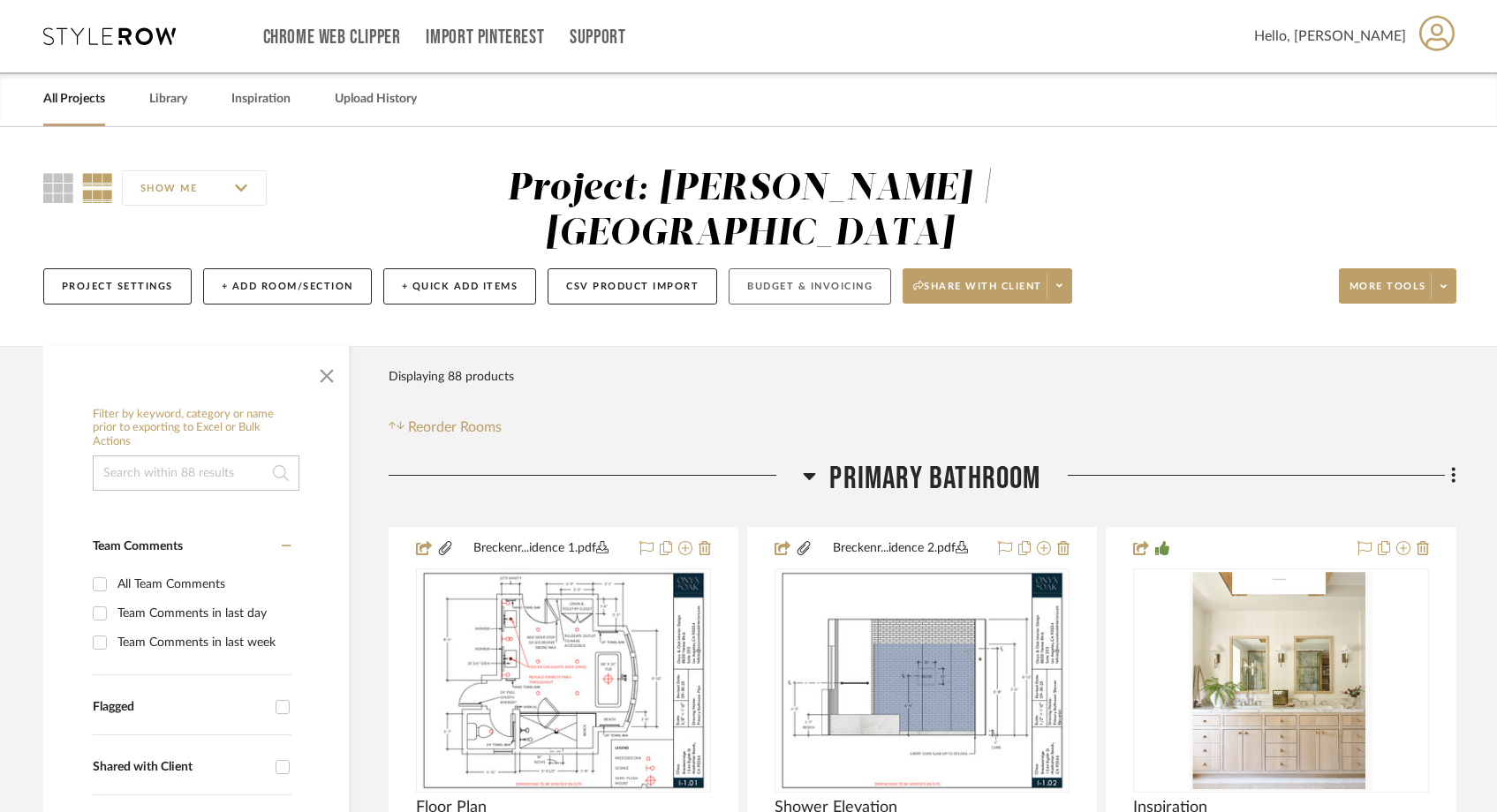
click at [851, 291] on button "Budget & Invoicing" at bounding box center [810, 286] width 163 height 36
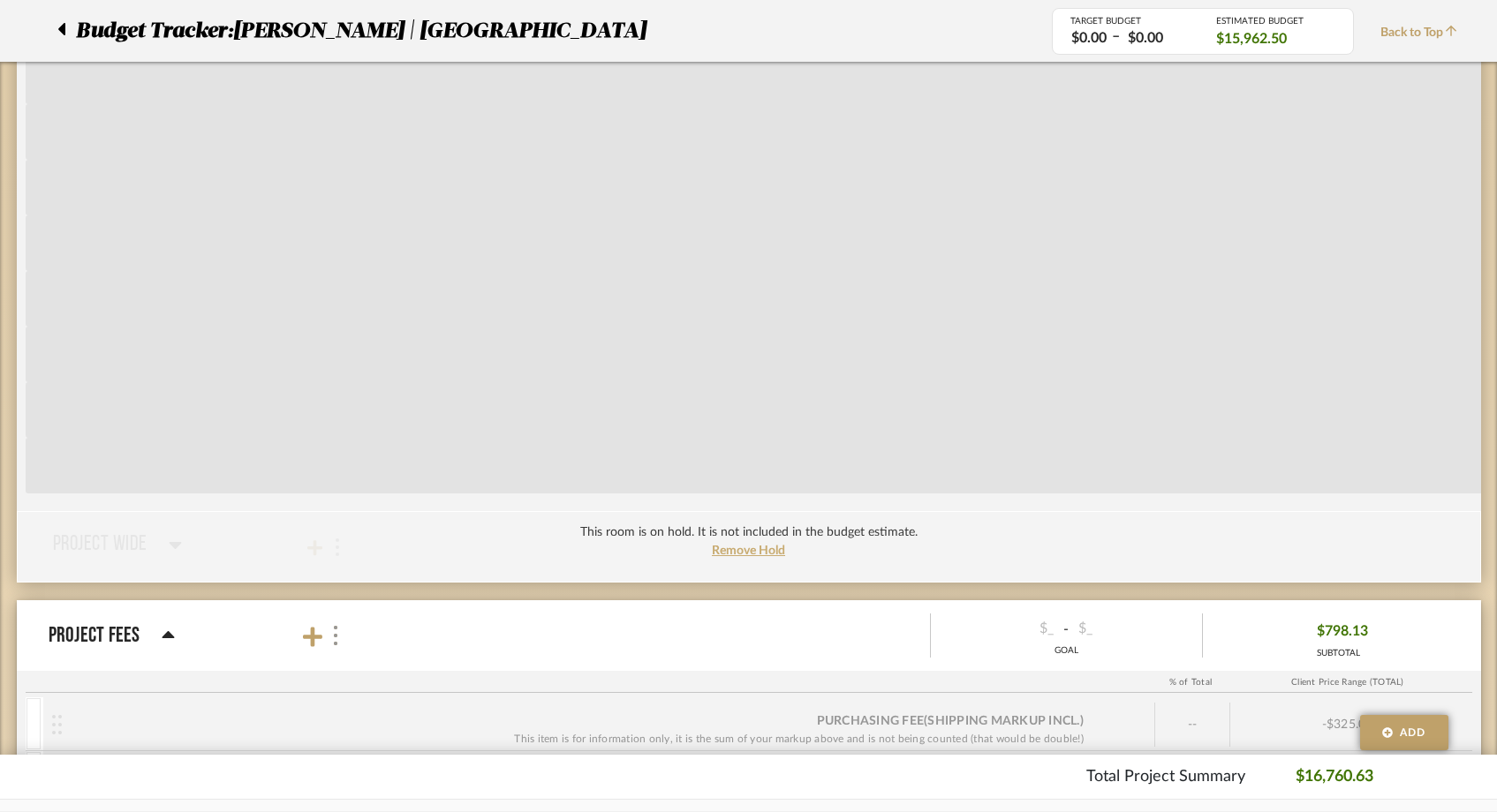
scroll to position [1698, 0]
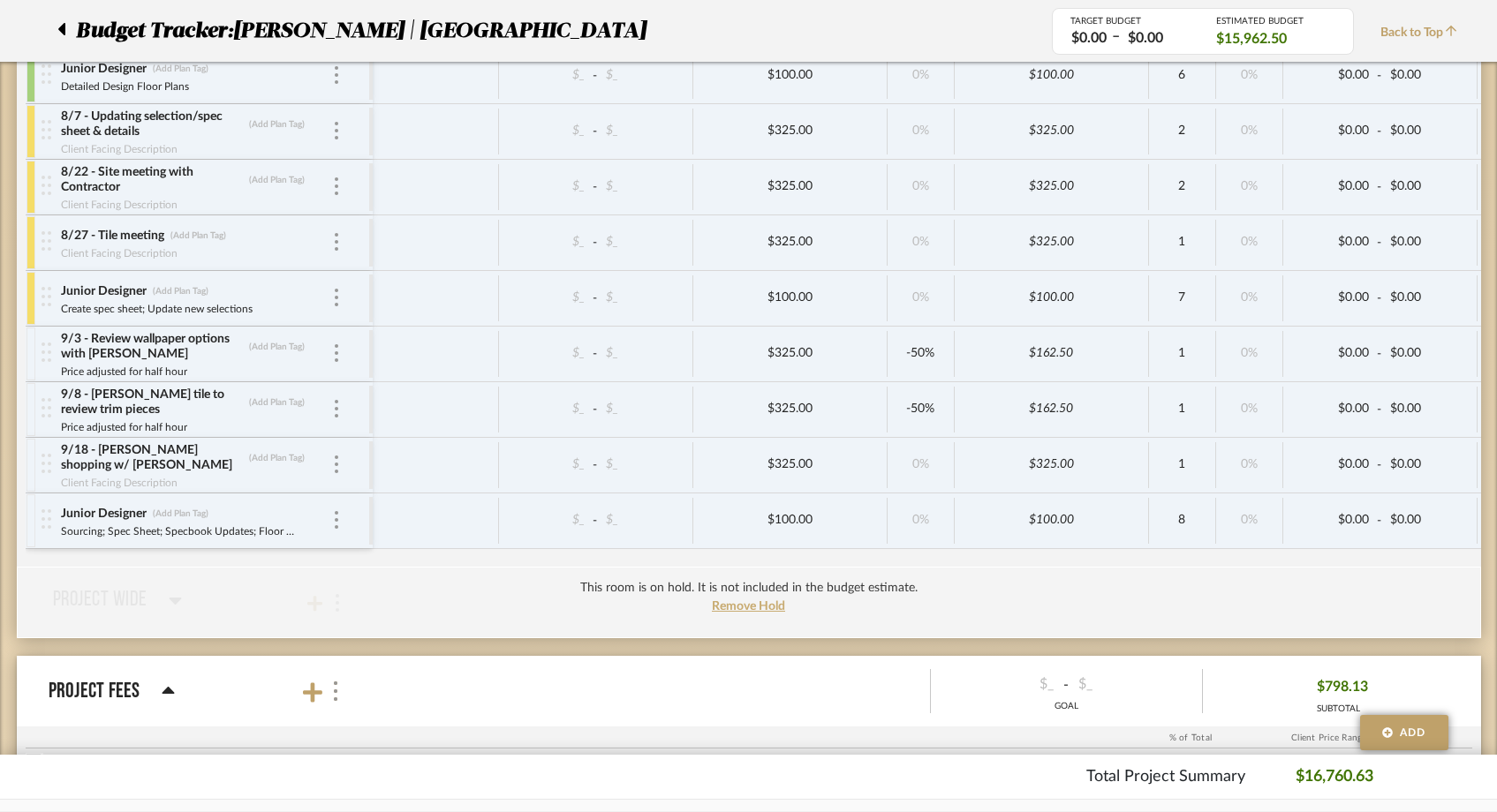
click at [1400, 25] on span "Back to Top" at bounding box center [1423, 33] width 85 height 18
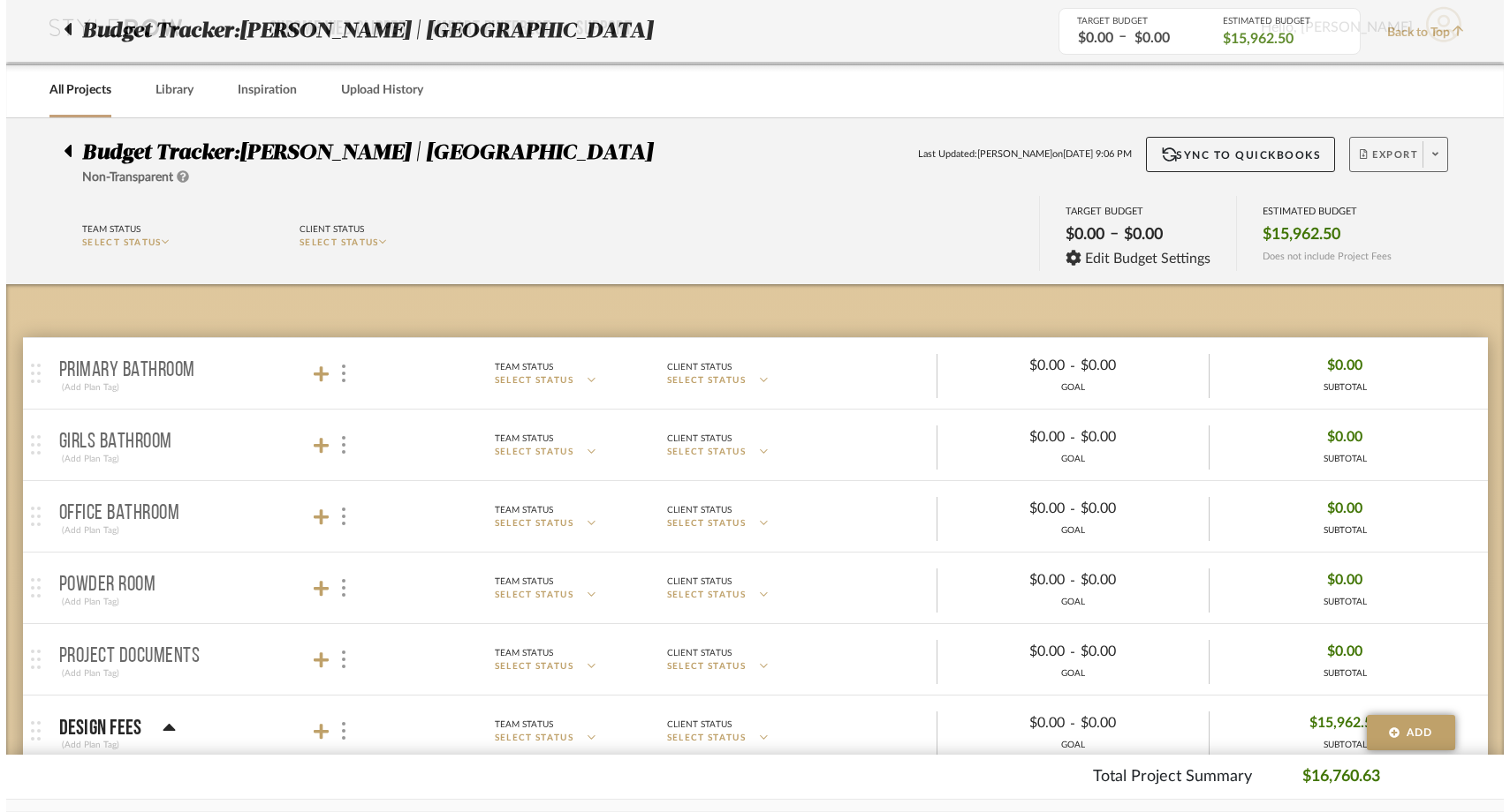
scroll to position [0, 0]
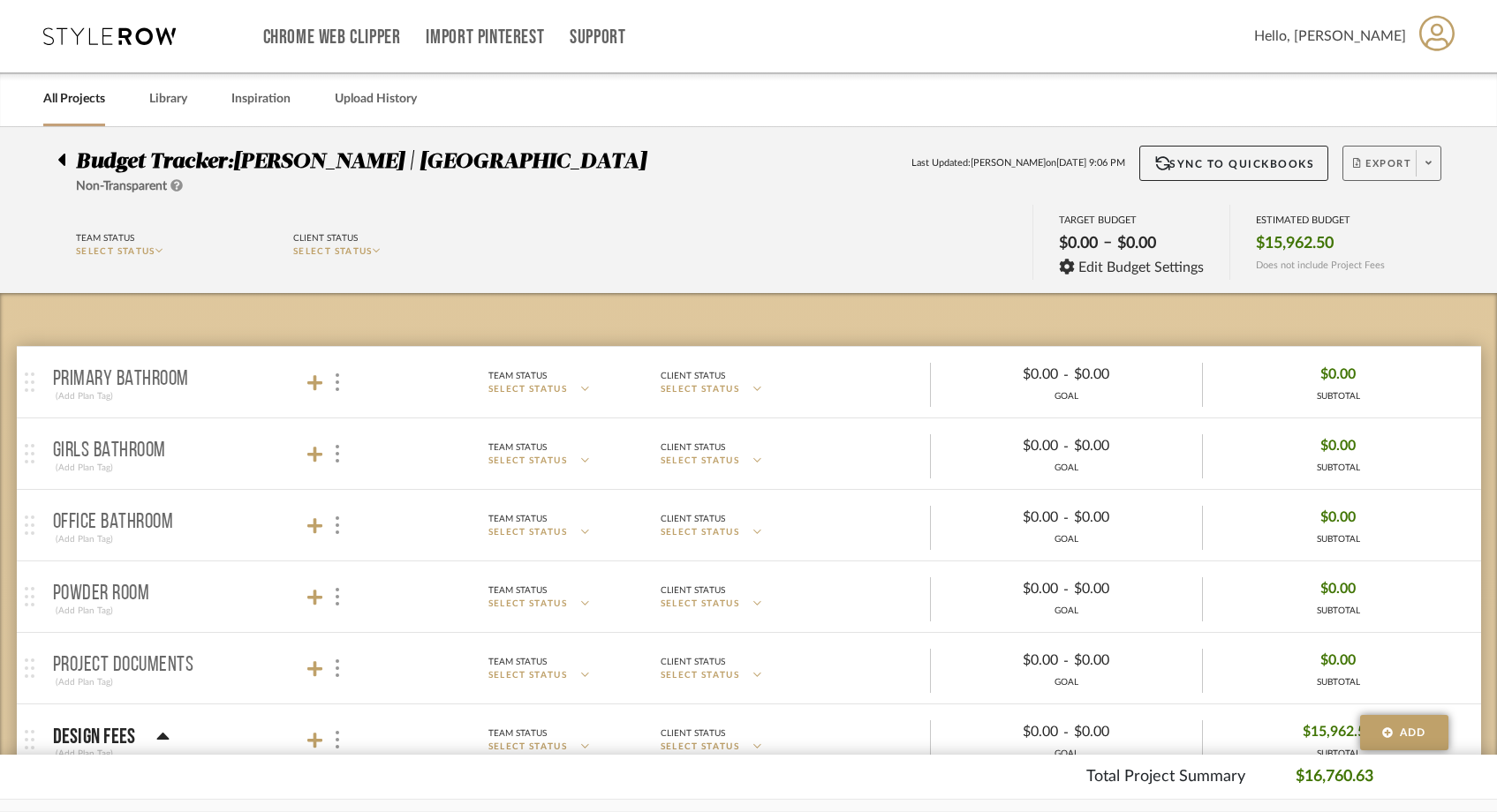
click at [1409, 183] on span "Export" at bounding box center [1381, 170] width 58 height 27
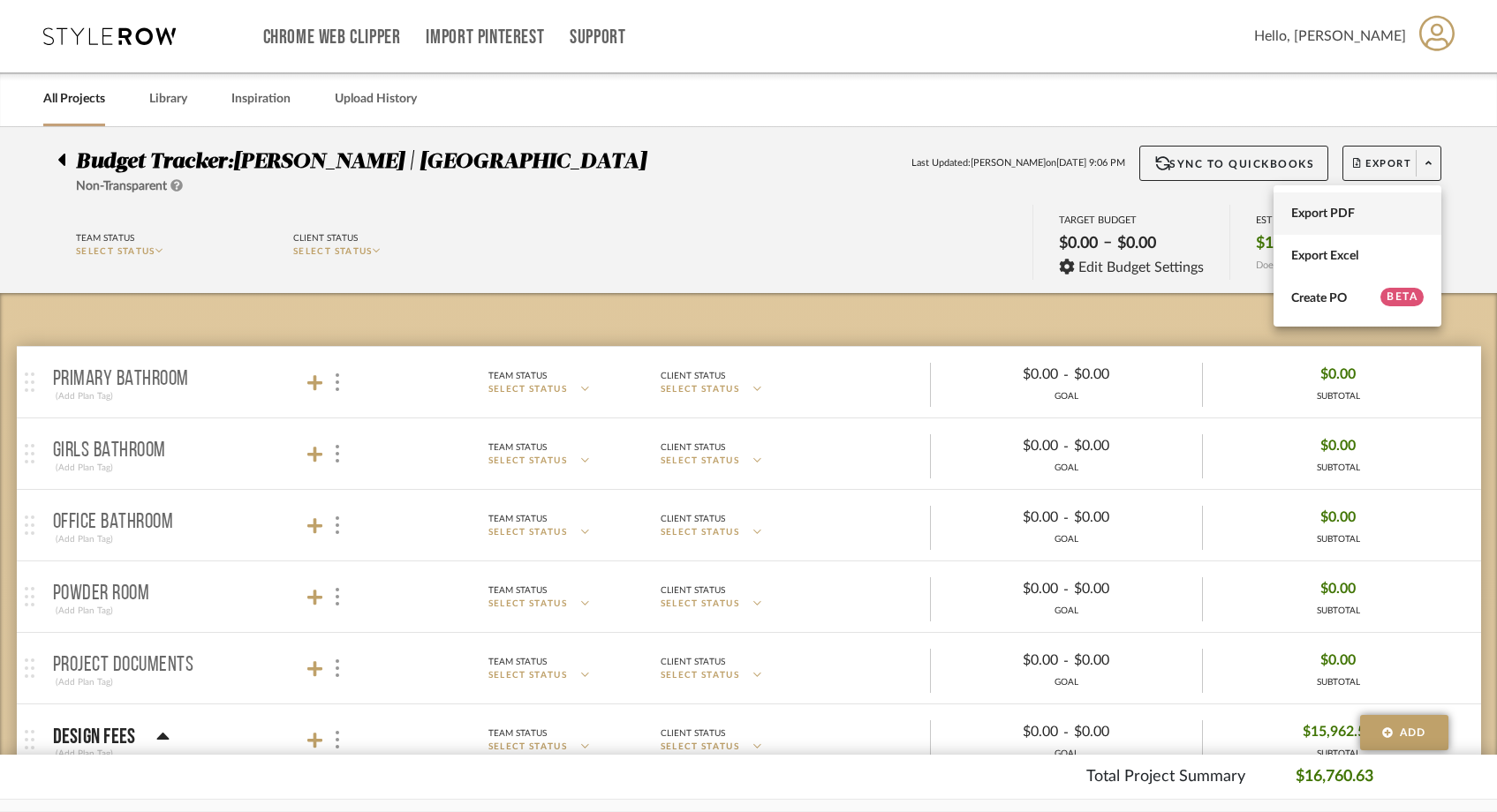
click at [1378, 219] on span "Export PDF" at bounding box center [1357, 214] width 132 height 15
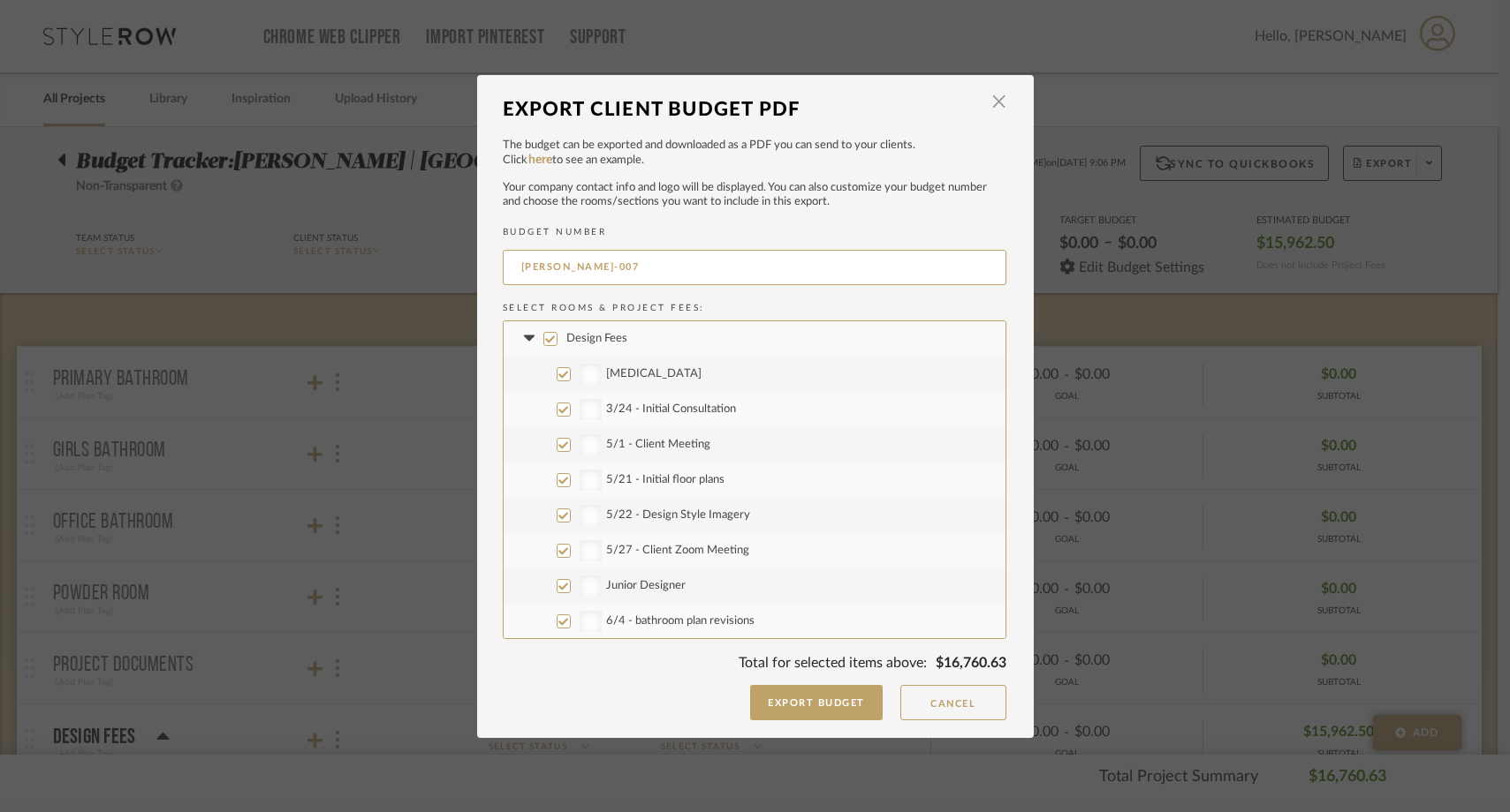
click at [549, 334] on input "Design Fees" at bounding box center [550, 338] width 14 height 14
checkbox input "false"
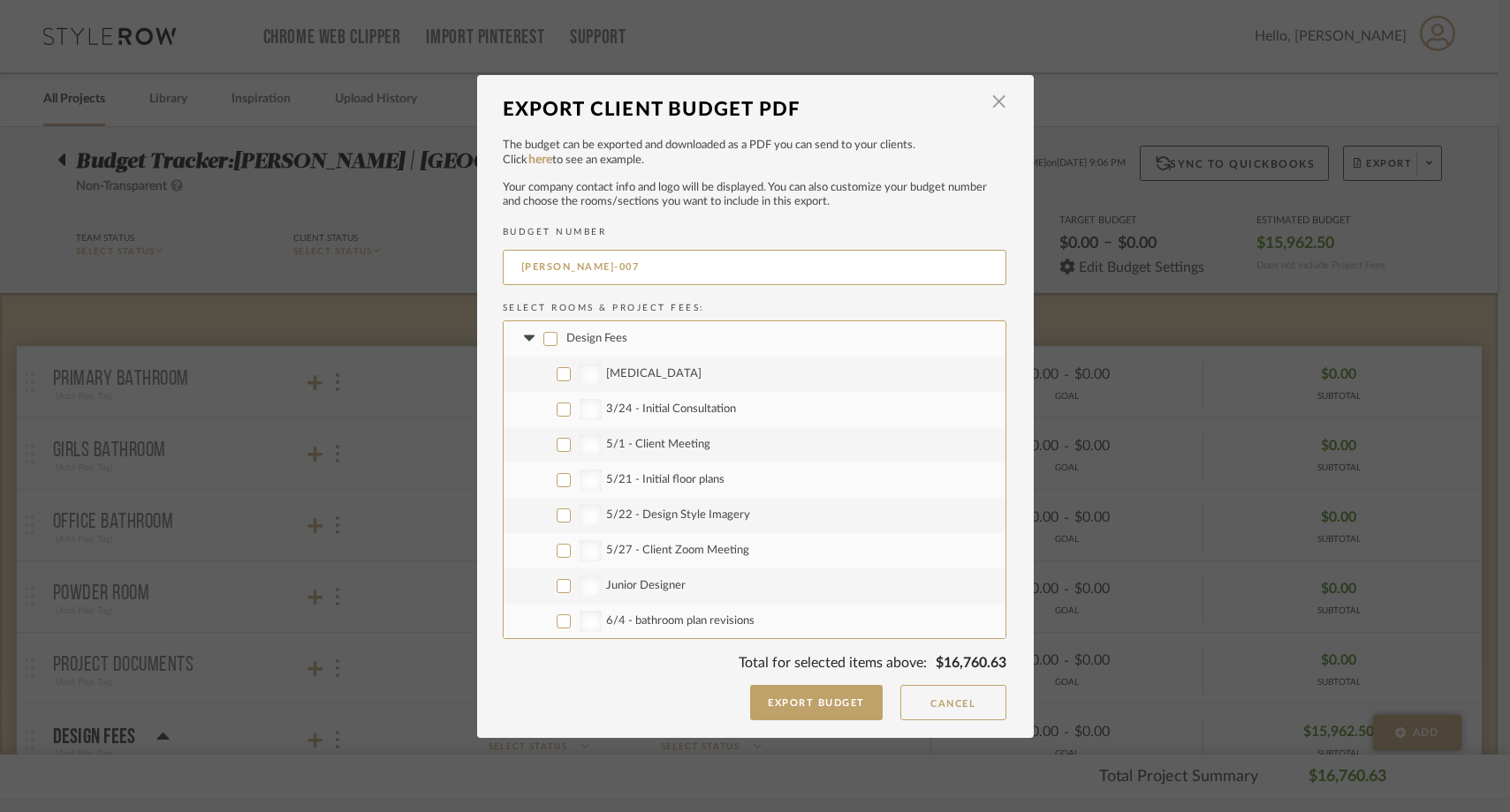
checkbox input "false"
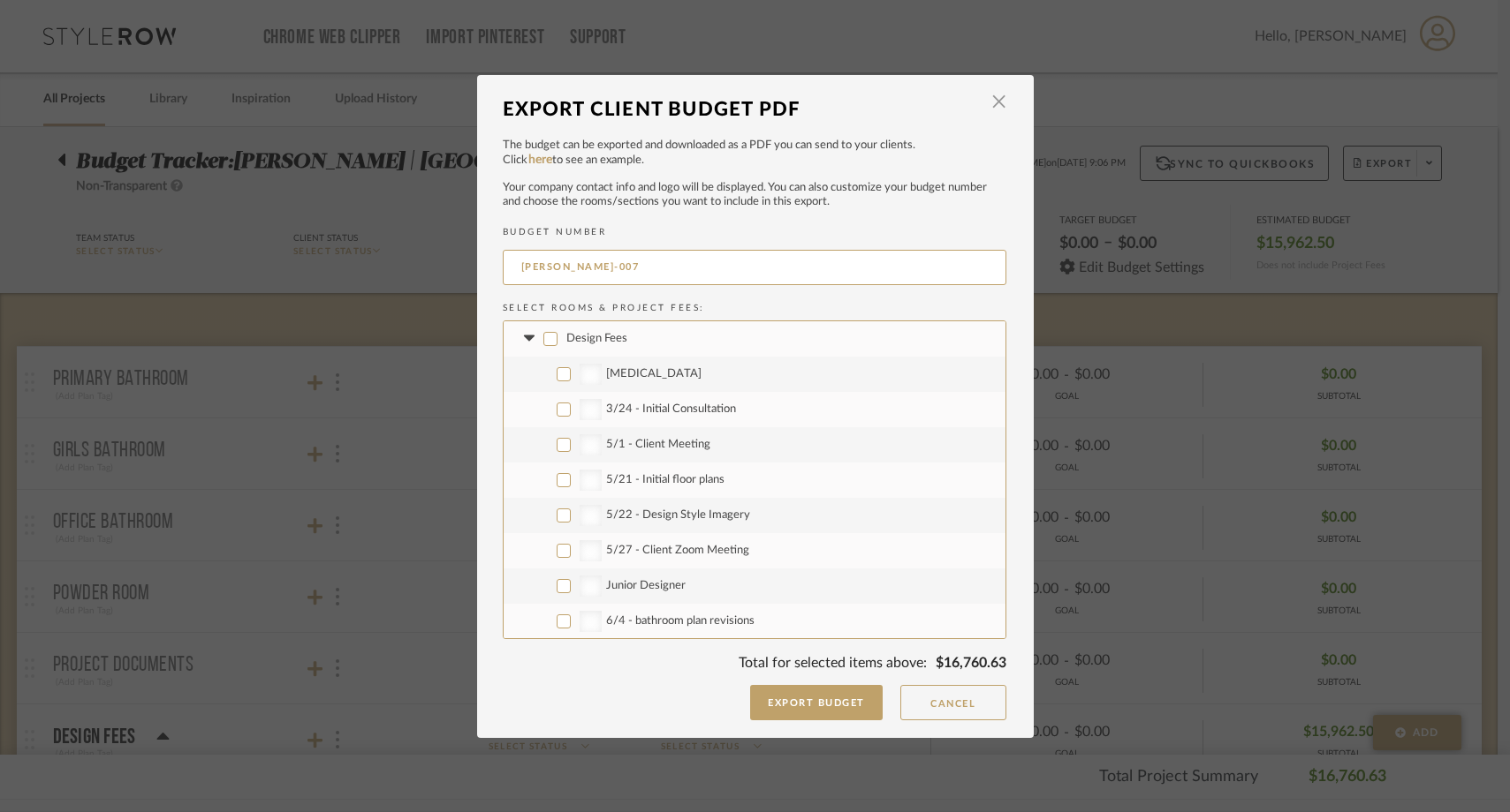
checkbox input "false"
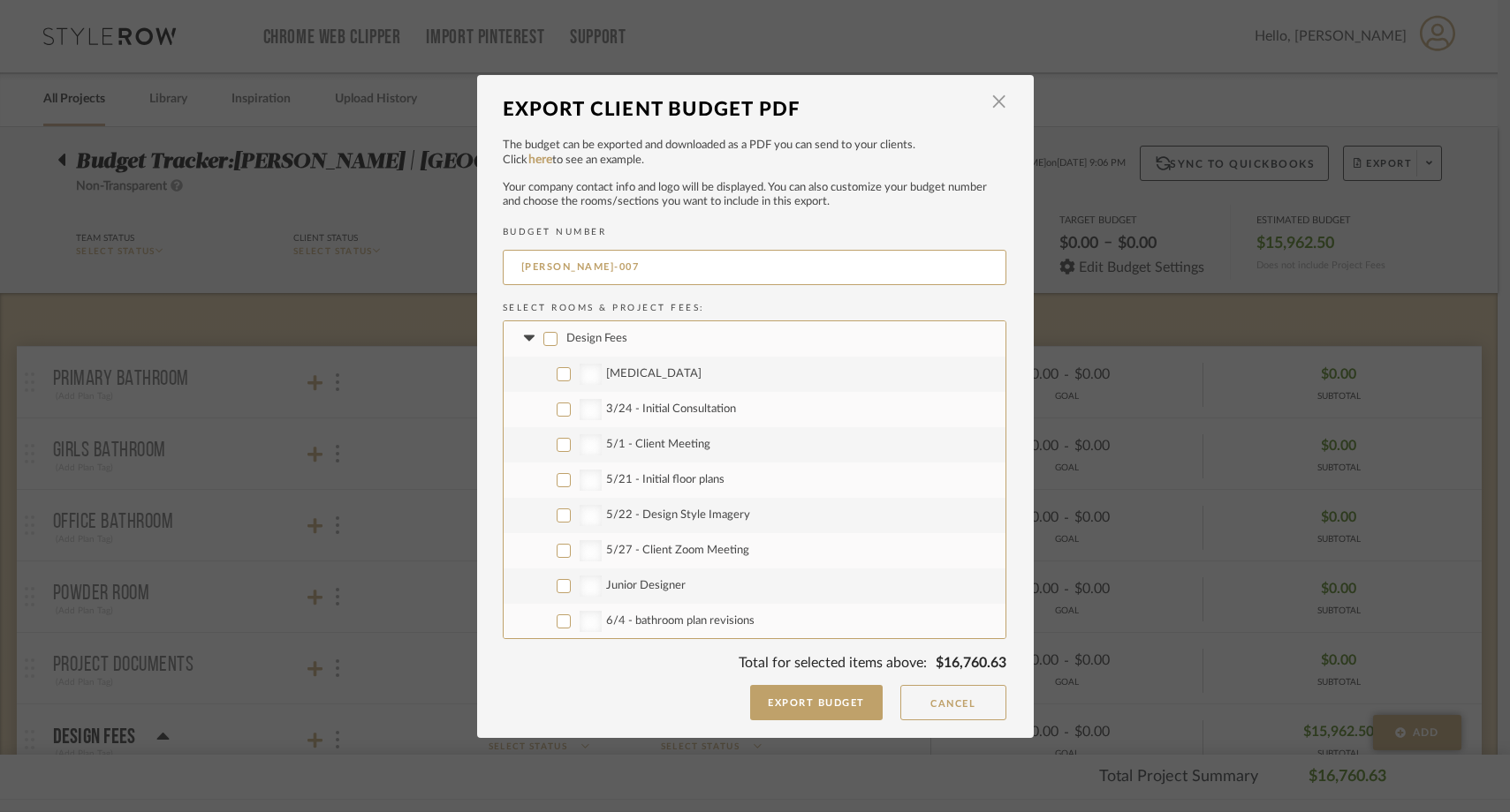
checkbox input "false"
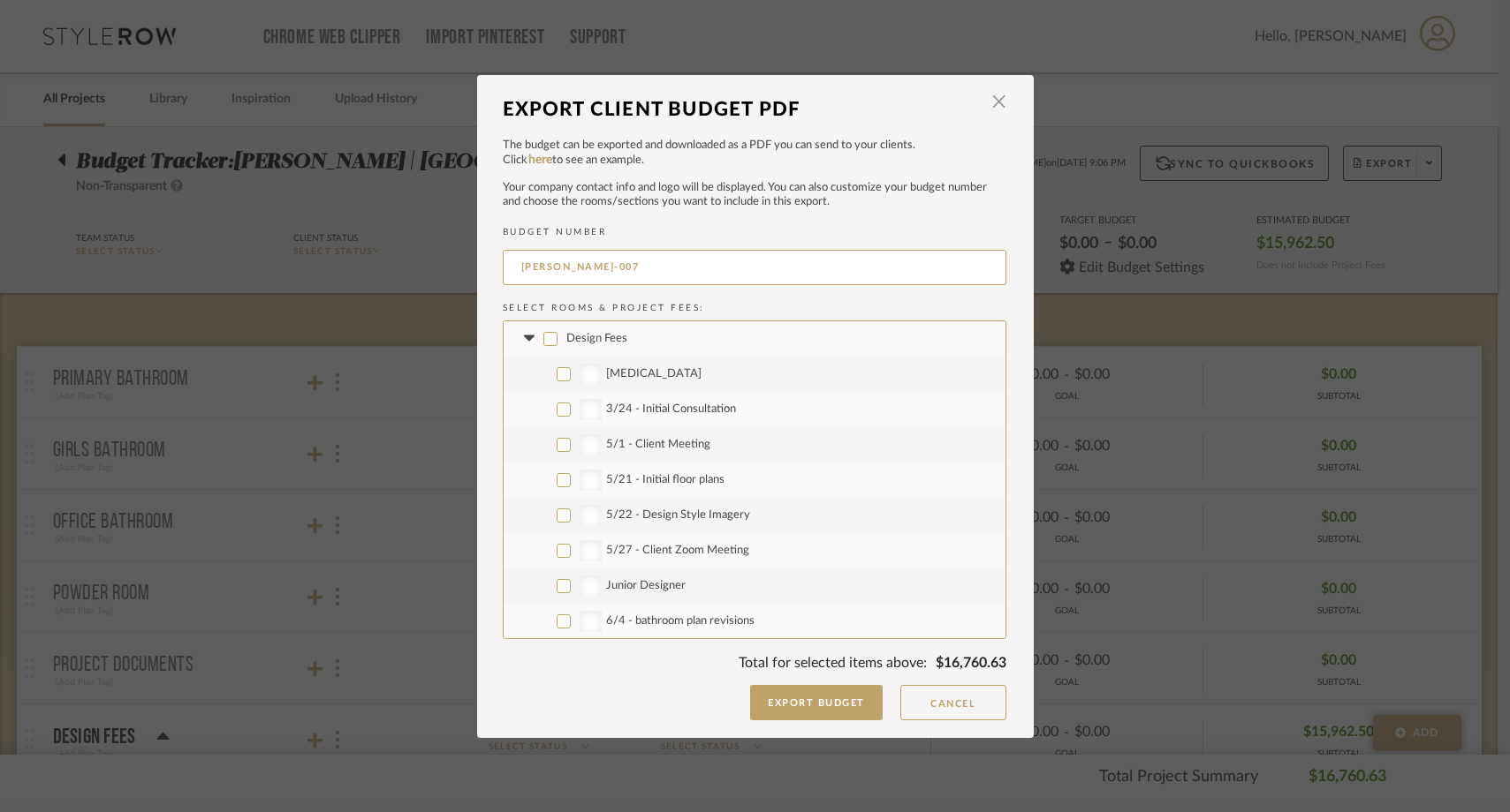
checkbox input "false"
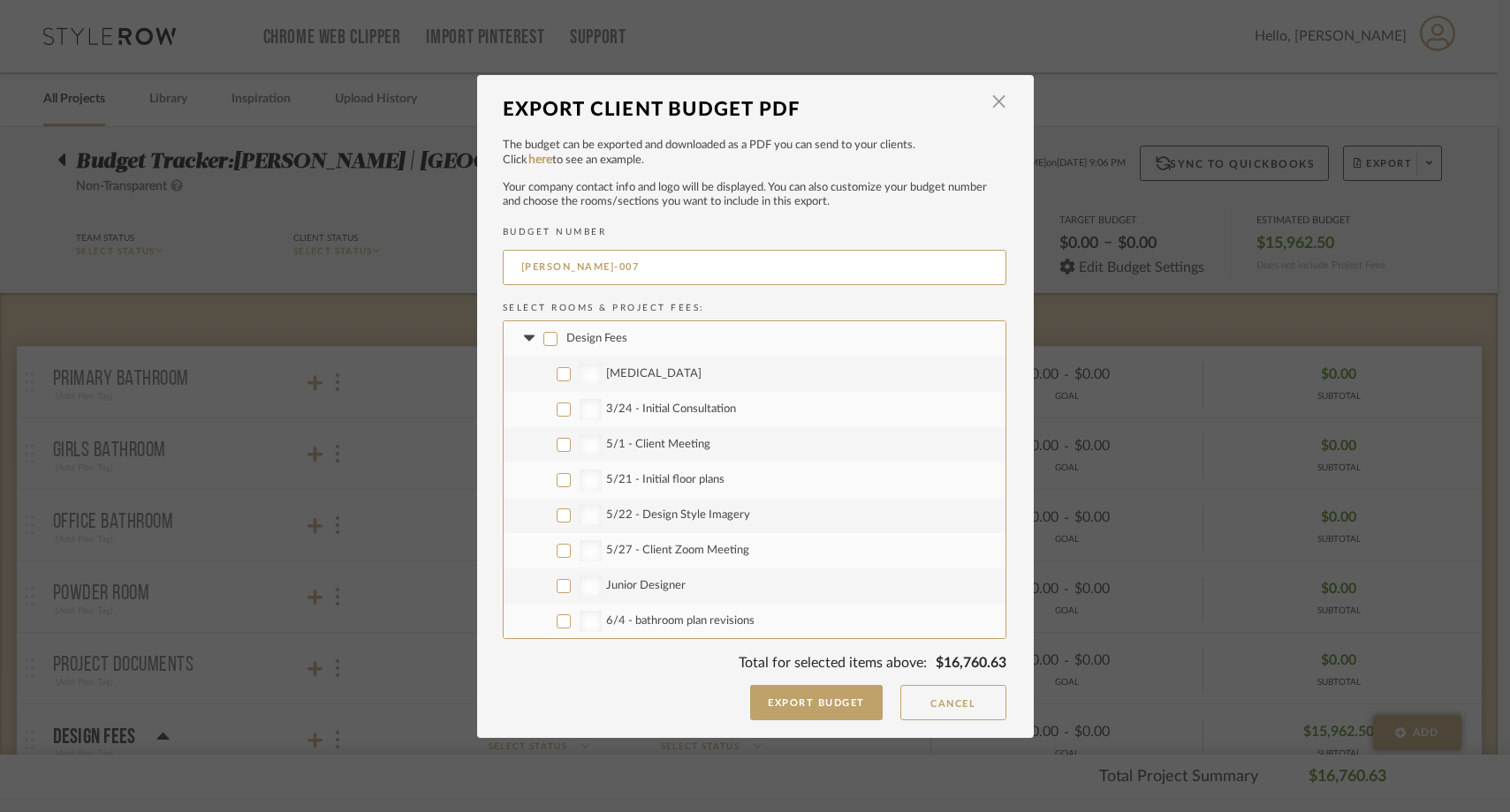
checkbox input "false"
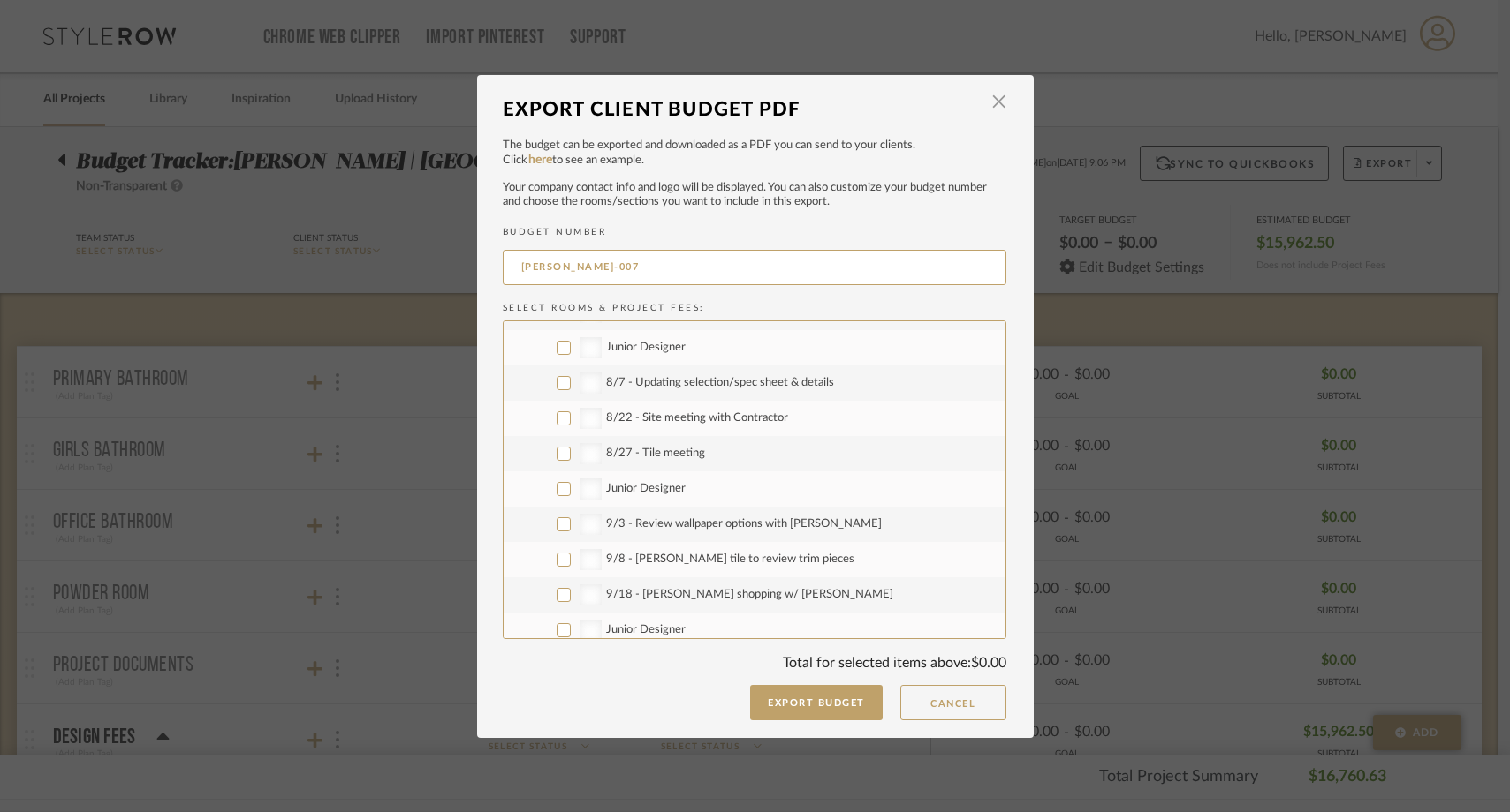
scroll to position [707, 0]
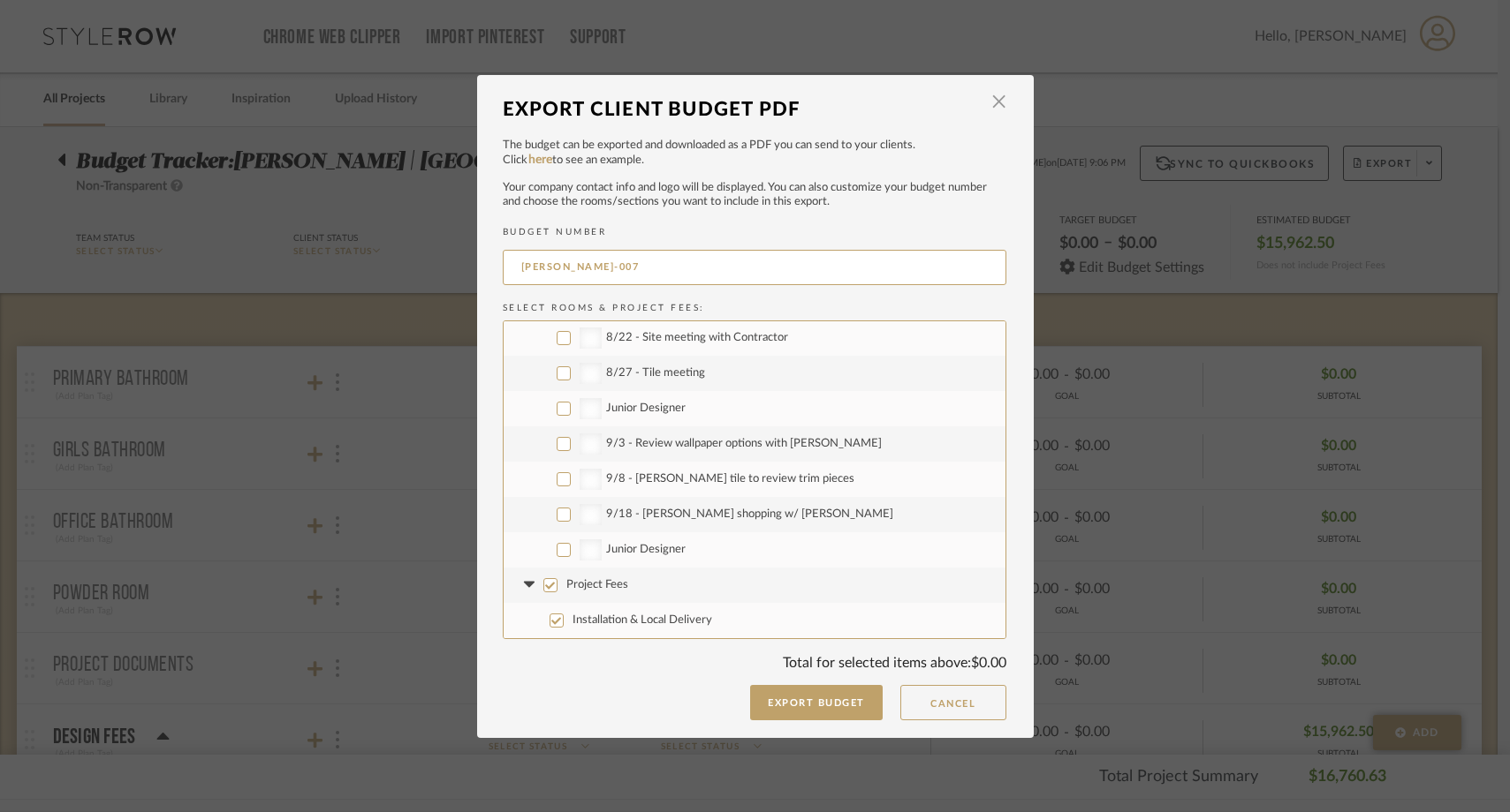
click at [557, 547] on input "Junior Designer" at bounding box center [562, 549] width 14 height 14
checkbox input "true"
click at [557, 517] on input "9/18 - Ferguson shopping w/ Emily" at bounding box center [562, 514] width 14 height 14
checkbox input "true"
click at [557, 484] on input "9/8 - Ann Sacks tile to review trim pieces" at bounding box center [562, 479] width 14 height 14
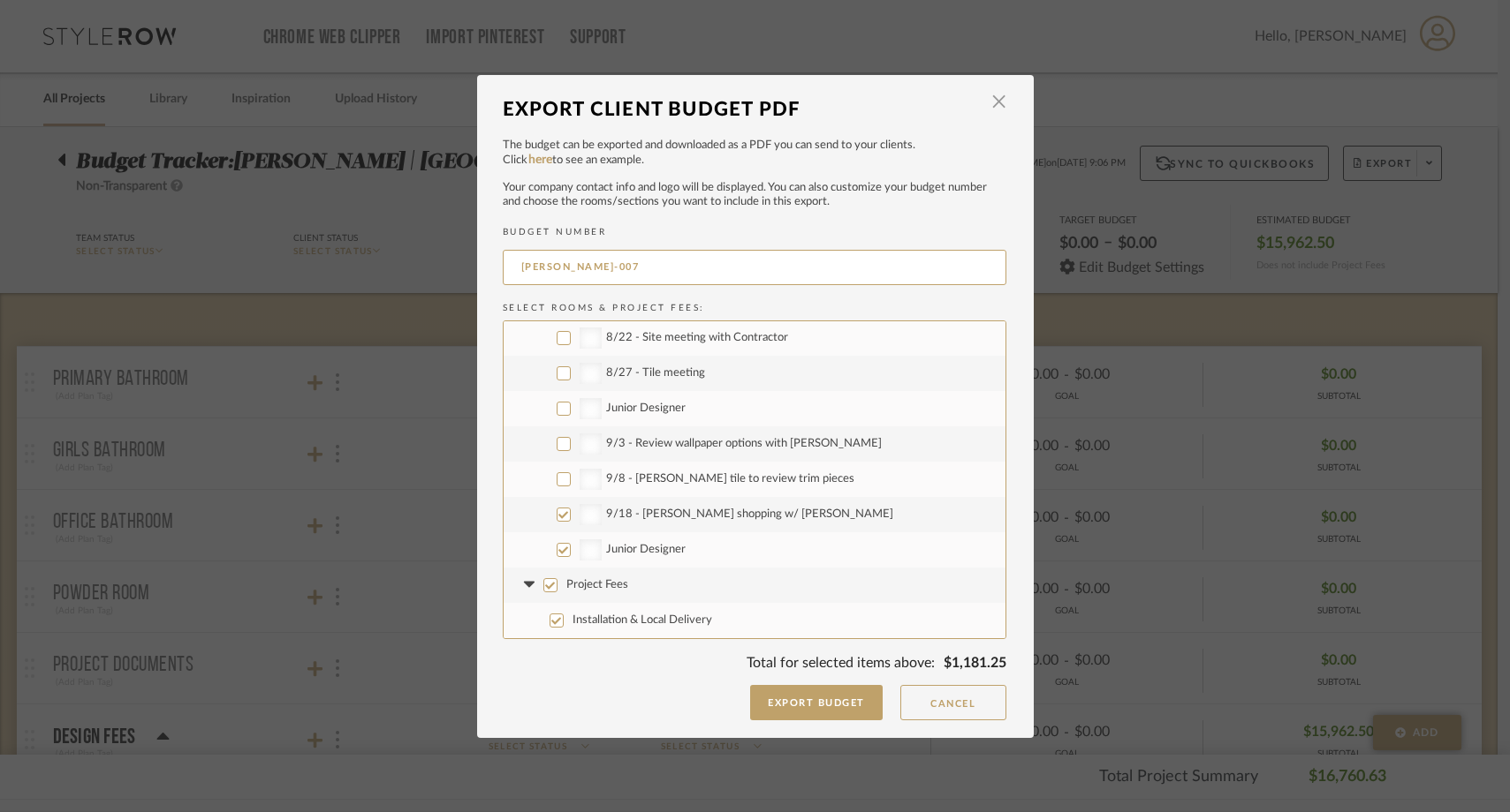
checkbox input "true"
click at [557, 441] on input "9/3 - Review wallpaper options with Emily" at bounding box center [562, 444] width 14 height 14
checkbox input "true"
click at [543, 581] on input "Project Fees" at bounding box center [550, 585] width 14 height 14
checkbox input "false"
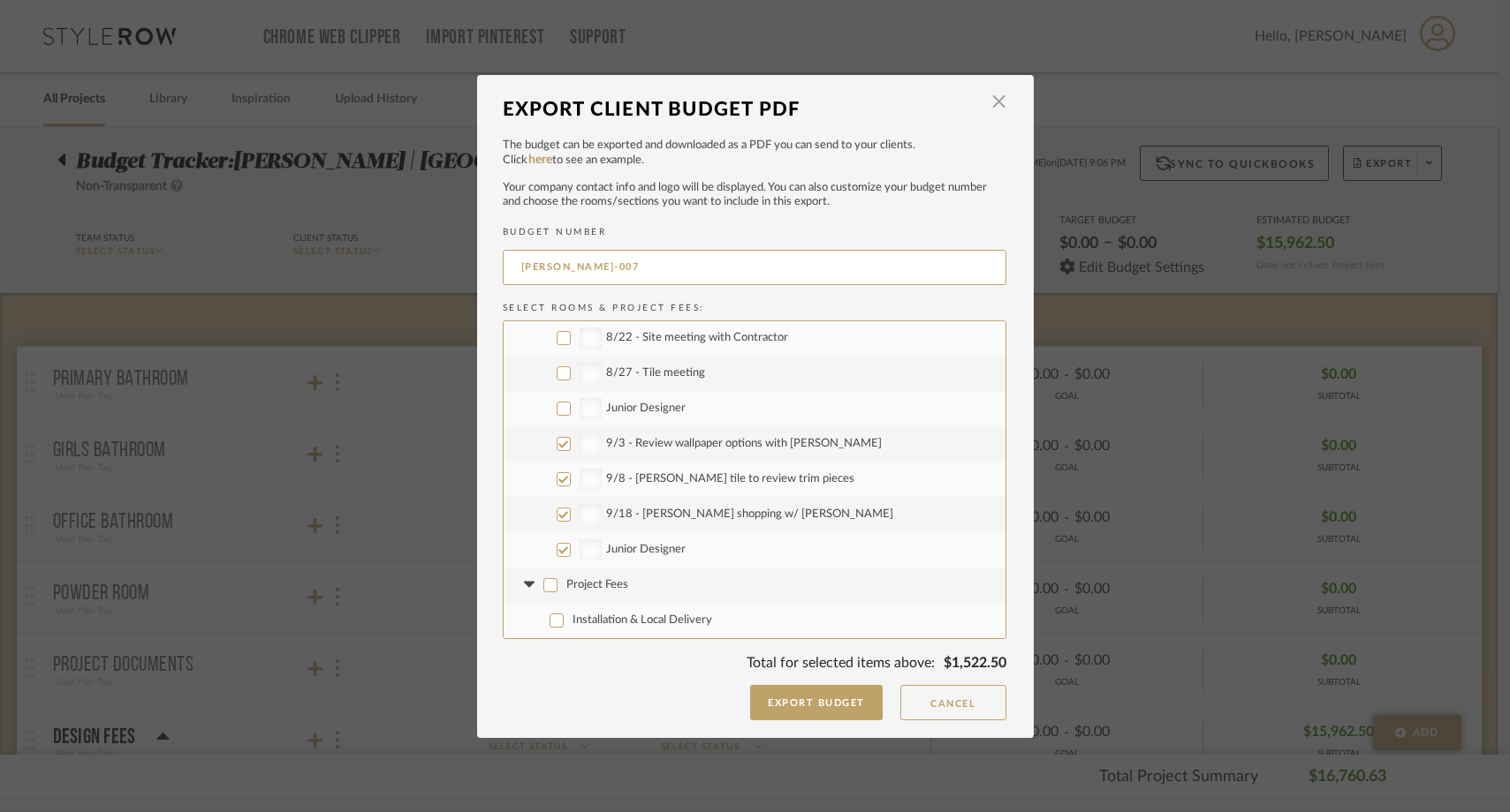
checkbox input "false"
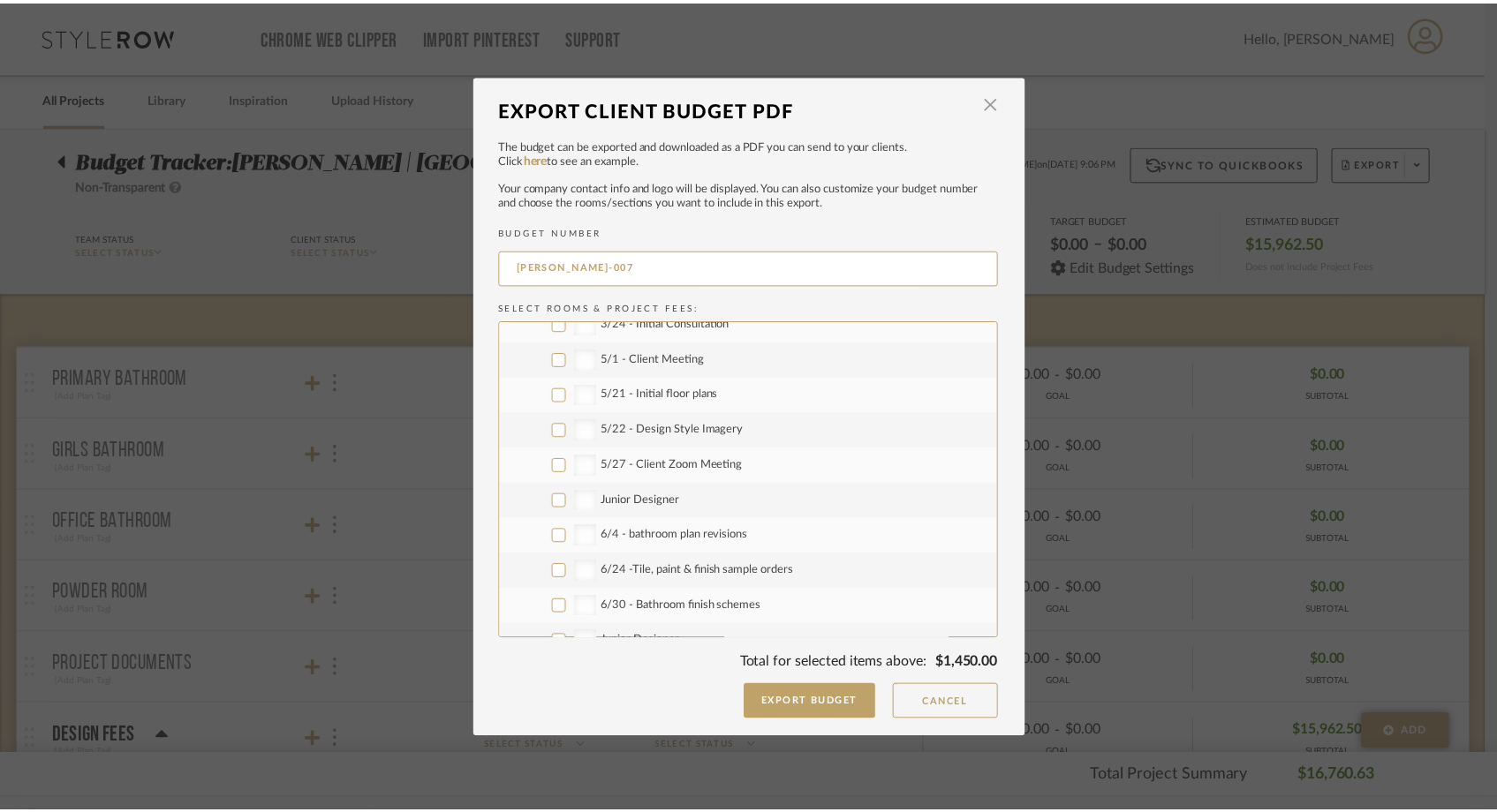
scroll to position [0, 0]
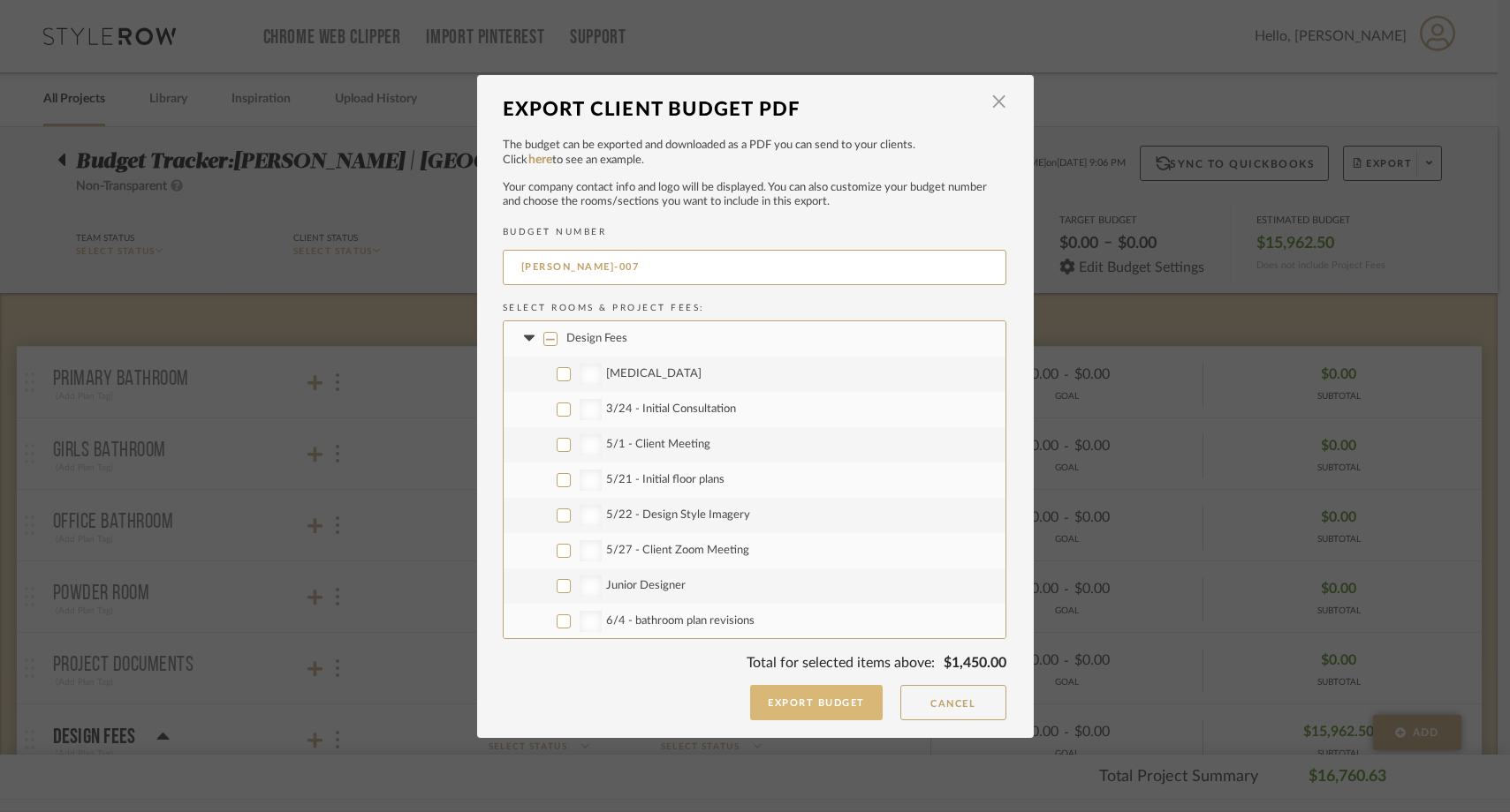
click at [783, 699] on button "Export Budget" at bounding box center [816, 703] width 132 height 35
